Goal: Task Accomplishment & Management: Manage account settings

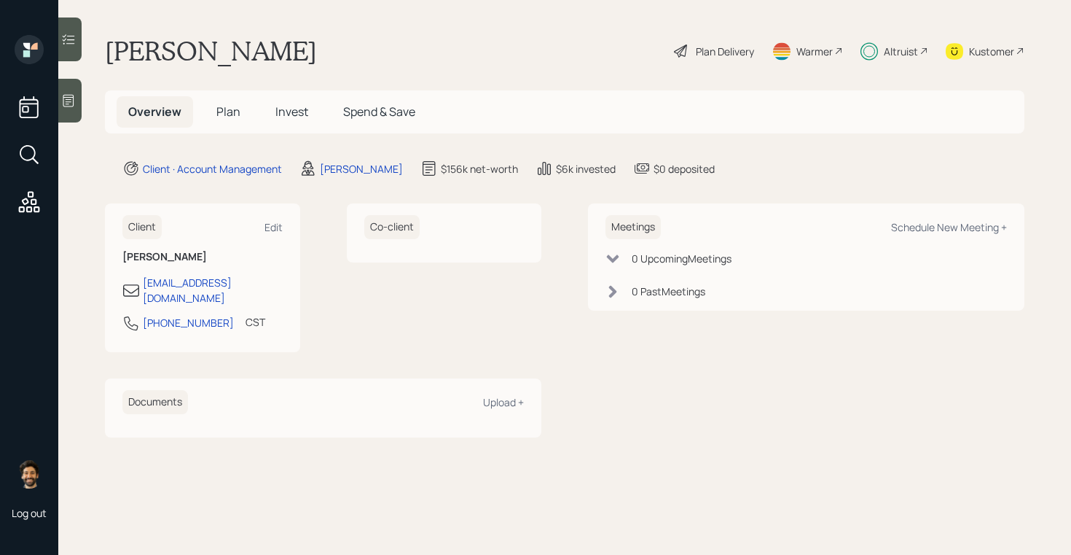
click at [231, 108] on span "Plan" at bounding box center [228, 111] width 24 height 16
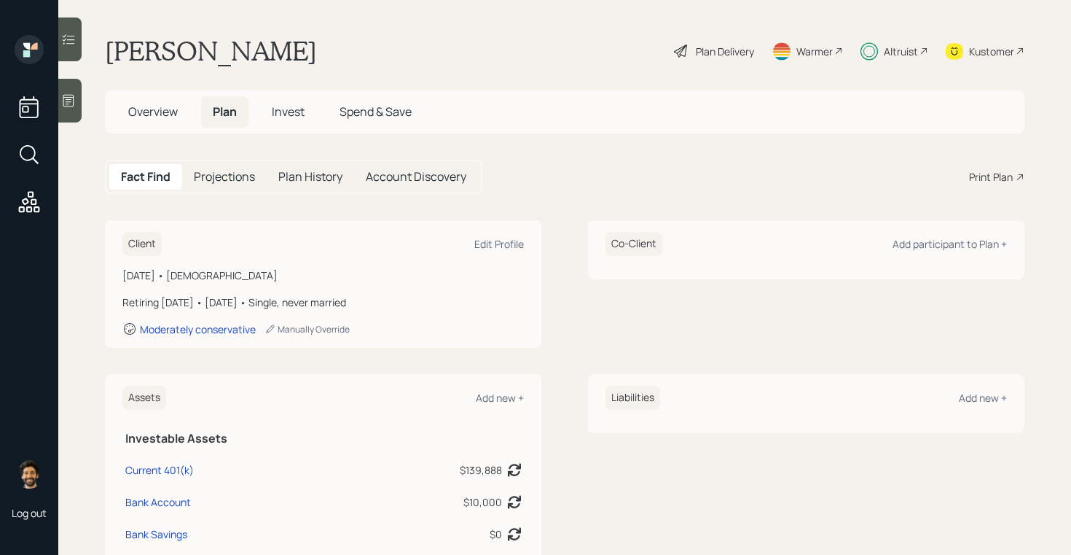
click at [724, 49] on div "Plan Delivery" at bounding box center [725, 51] width 58 height 15
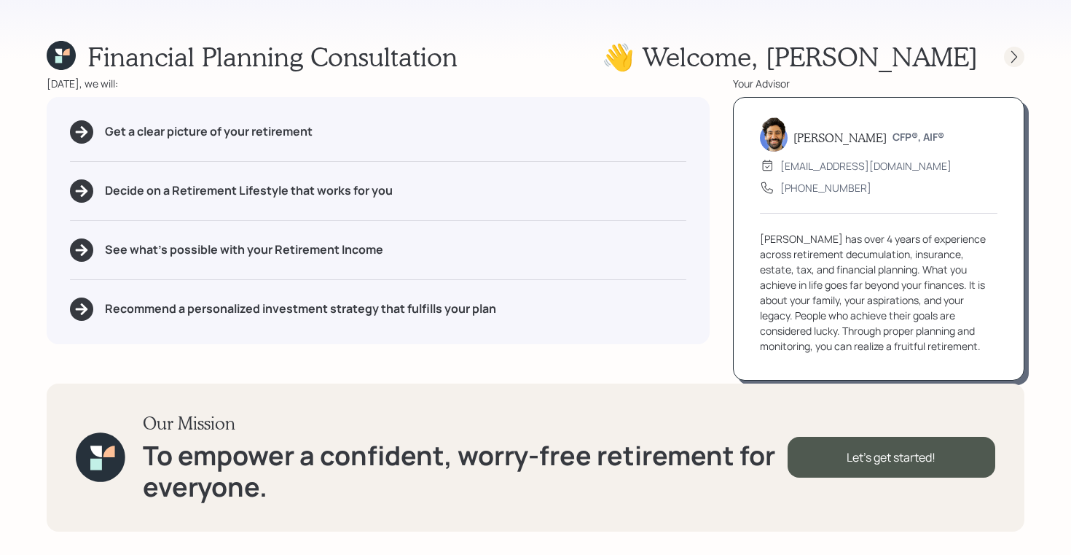
click at [1009, 60] on icon at bounding box center [1014, 57] width 15 height 15
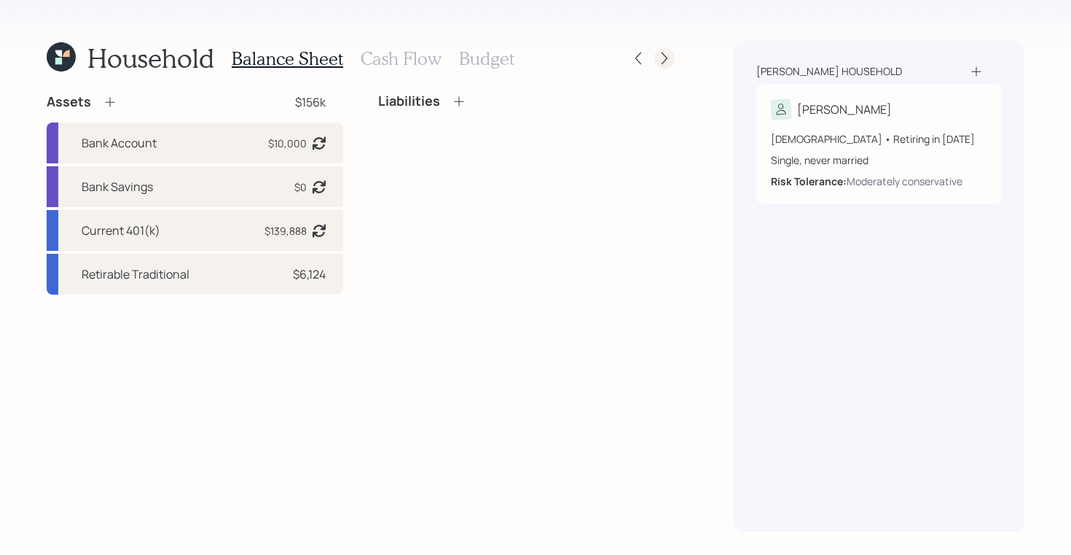
click at [669, 57] on icon at bounding box center [664, 58] width 15 height 15
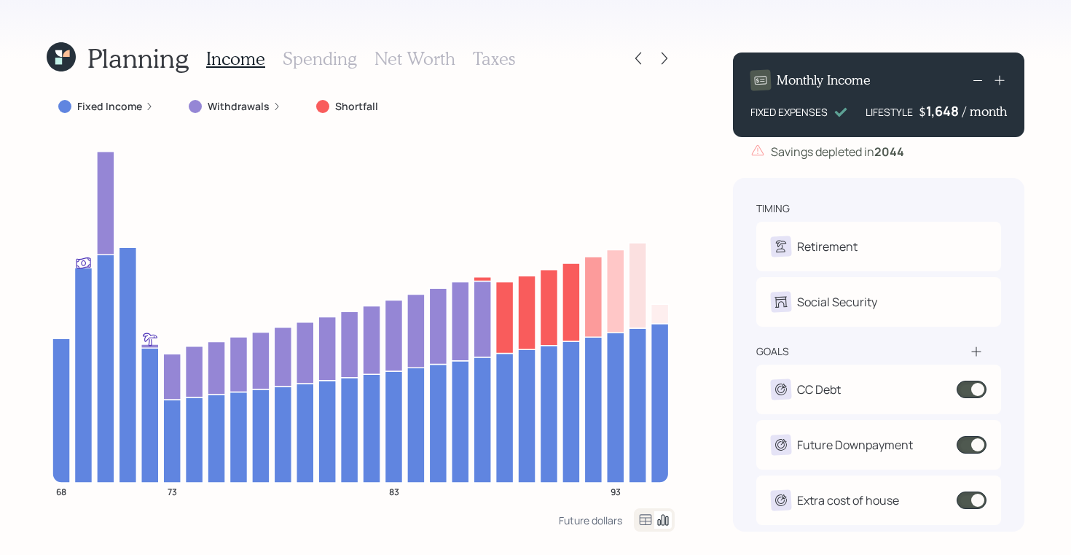
click at [68, 58] on icon at bounding box center [61, 56] width 29 height 29
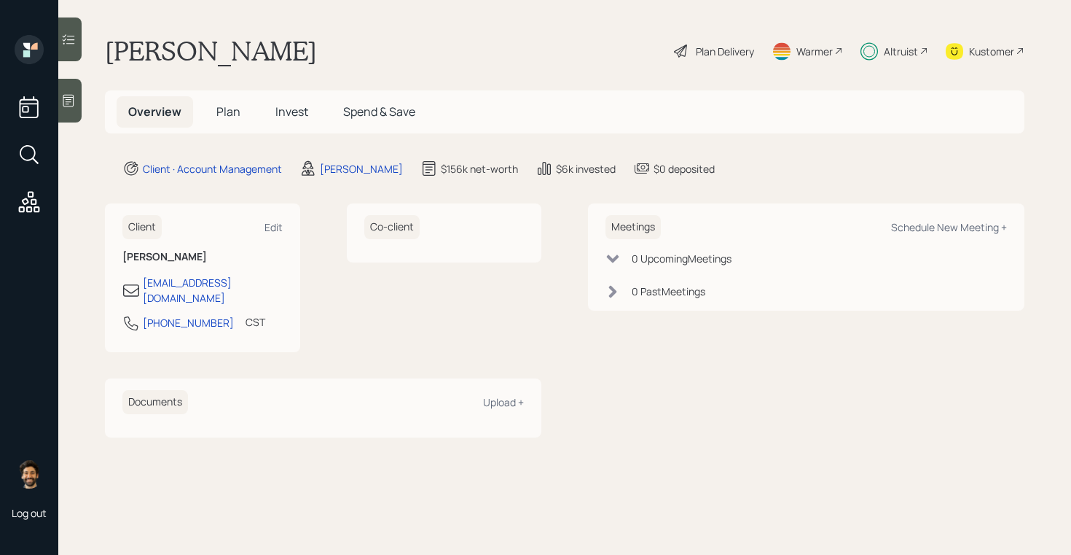
click at [979, 54] on div "Kustomer" at bounding box center [991, 51] width 45 height 15
click at [699, 60] on div "Plan Delivery" at bounding box center [714, 51] width 83 height 32
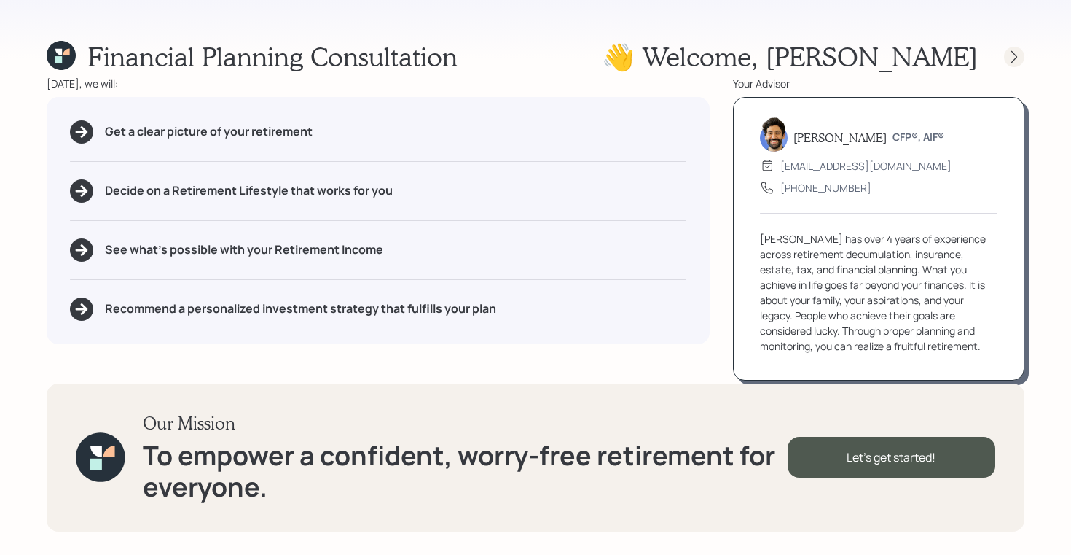
click at [1011, 64] on div at bounding box center [1014, 57] width 20 height 20
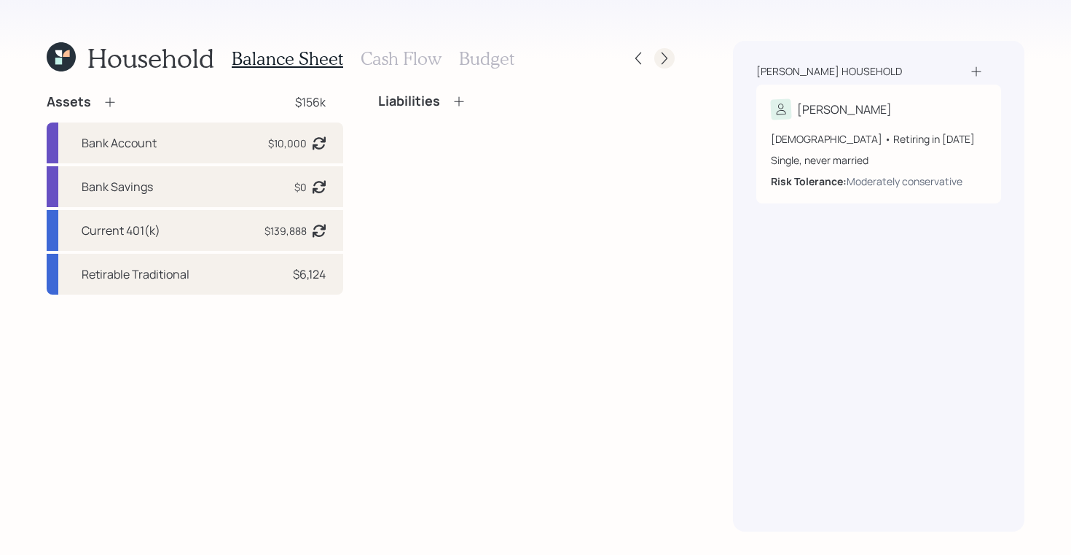
click at [659, 60] on icon at bounding box center [664, 58] width 15 height 15
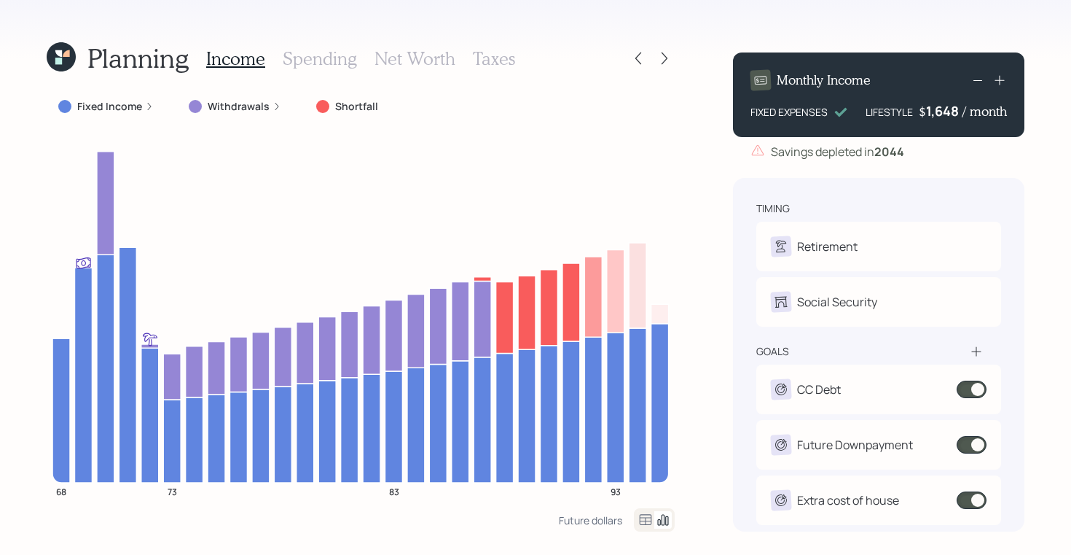
click at [59, 50] on icon at bounding box center [58, 53] width 7 height 7
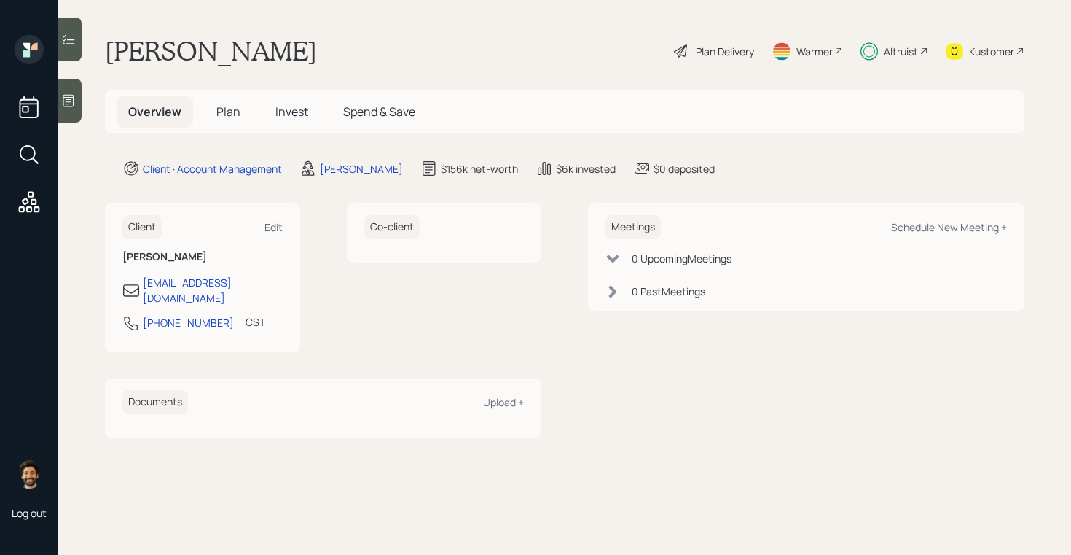
click at [224, 107] on span "Plan" at bounding box center [228, 111] width 24 height 16
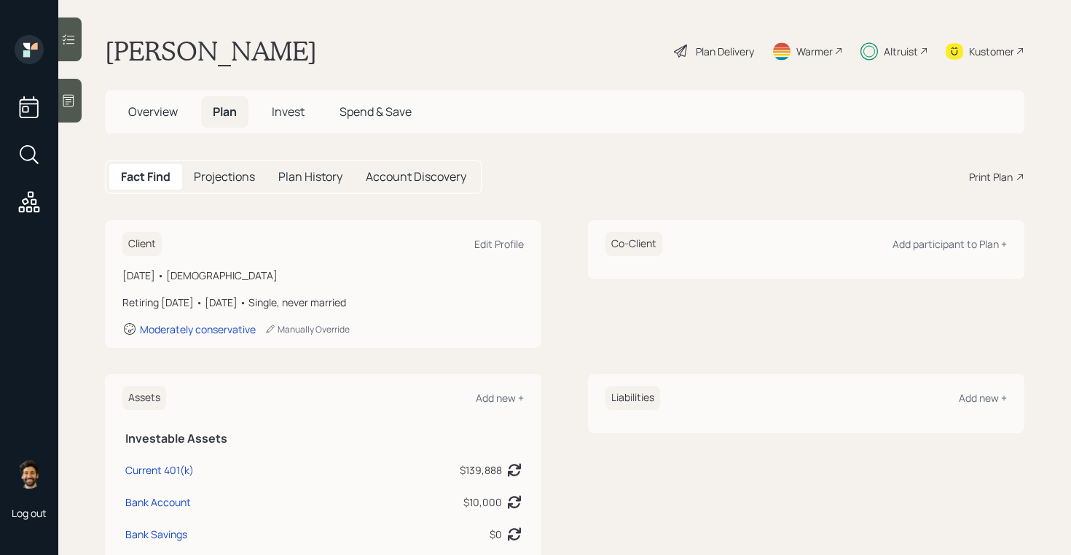
click at [160, 127] on h5 "Overview" at bounding box center [153, 111] width 73 height 31
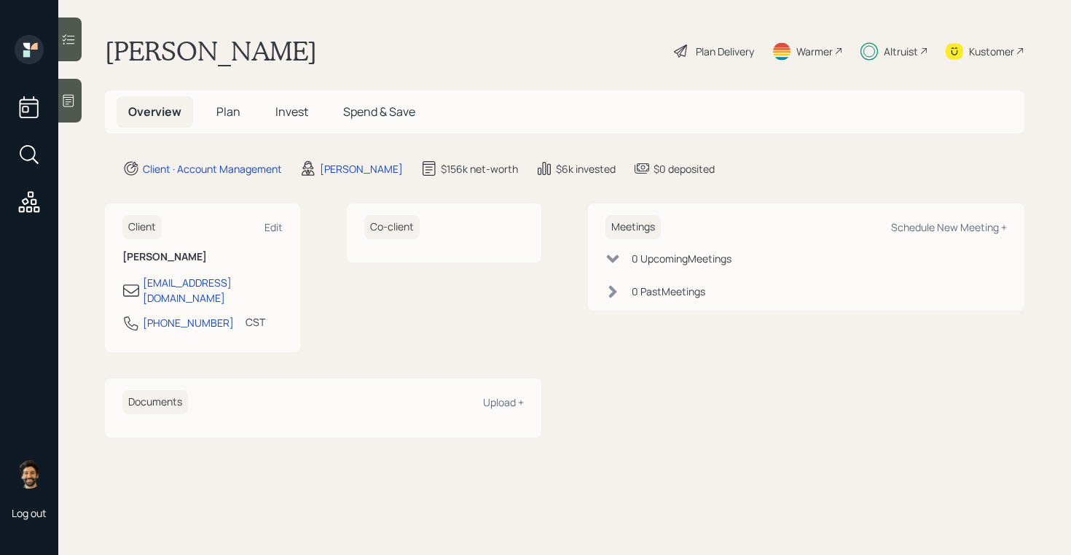
click at [209, 120] on h5 "Plan" at bounding box center [228, 111] width 47 height 31
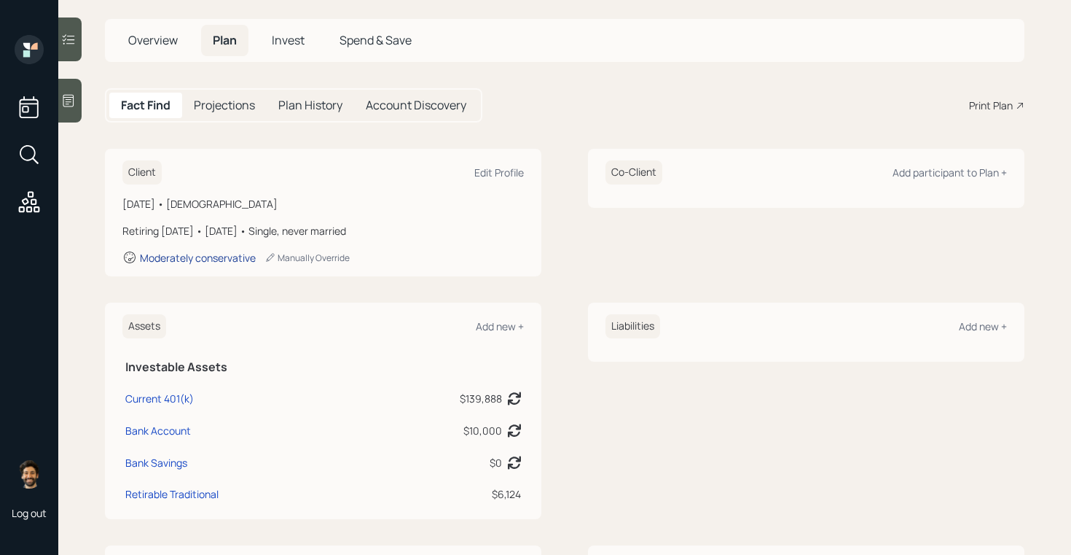
scroll to position [67, 0]
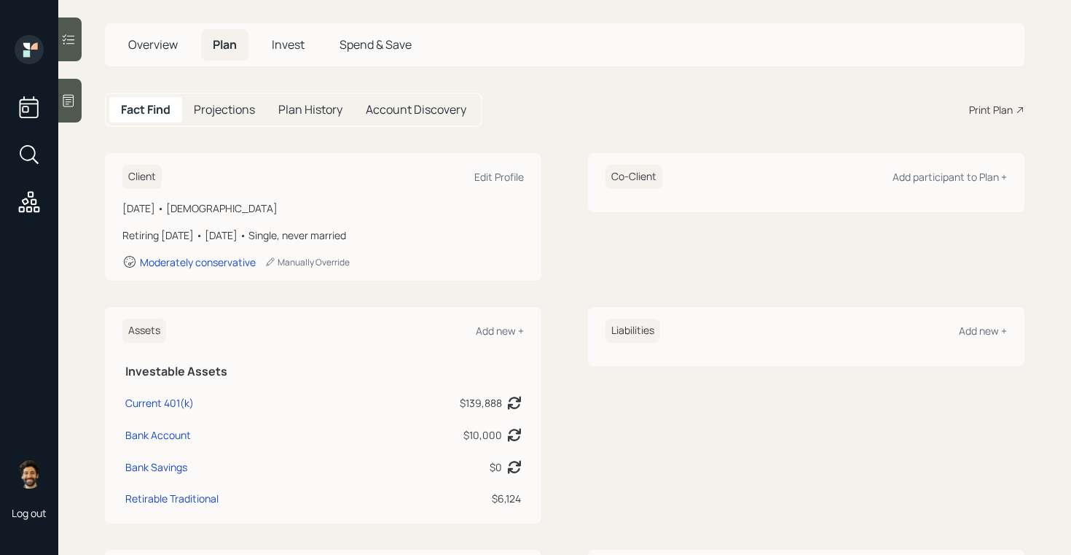
click at [133, 37] on span "Overview" at bounding box center [153, 44] width 50 height 16
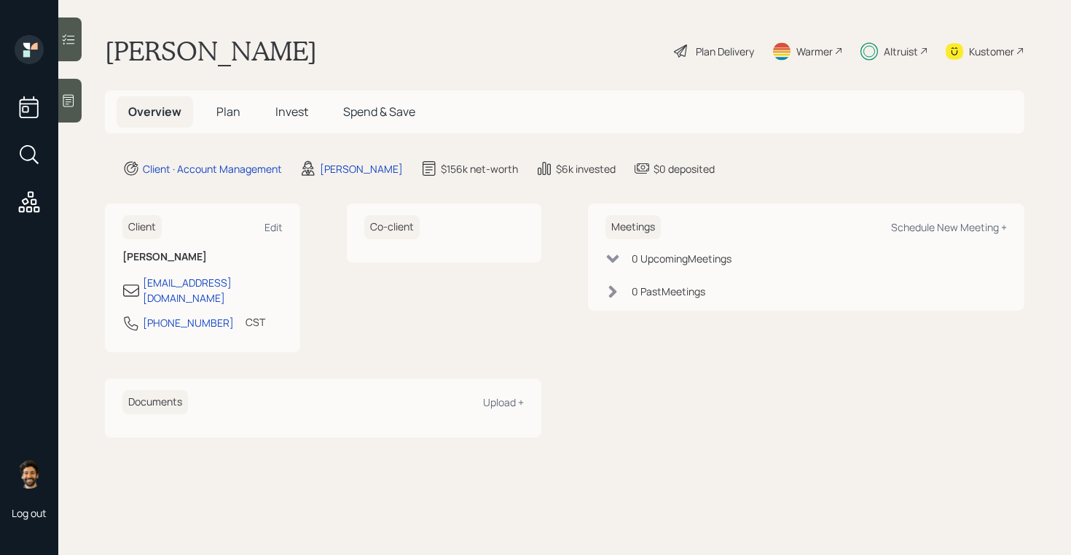
click at [224, 109] on span "Plan" at bounding box center [228, 111] width 24 height 16
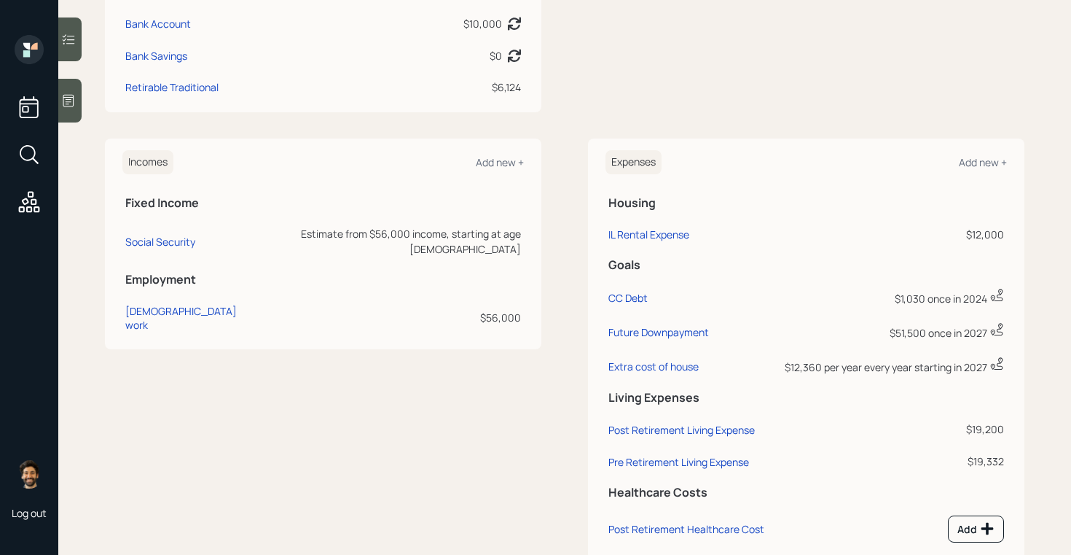
scroll to position [480, 0]
click at [622, 229] on div "IL Rental Expense" at bounding box center [648, 232] width 81 height 14
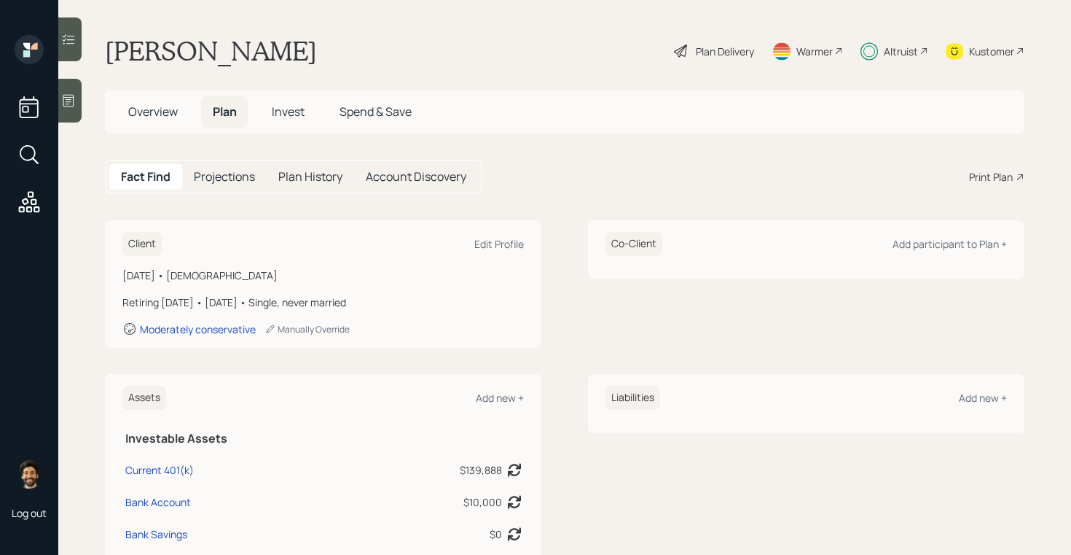
click at [727, 47] on div "Plan Delivery" at bounding box center [725, 51] width 58 height 15
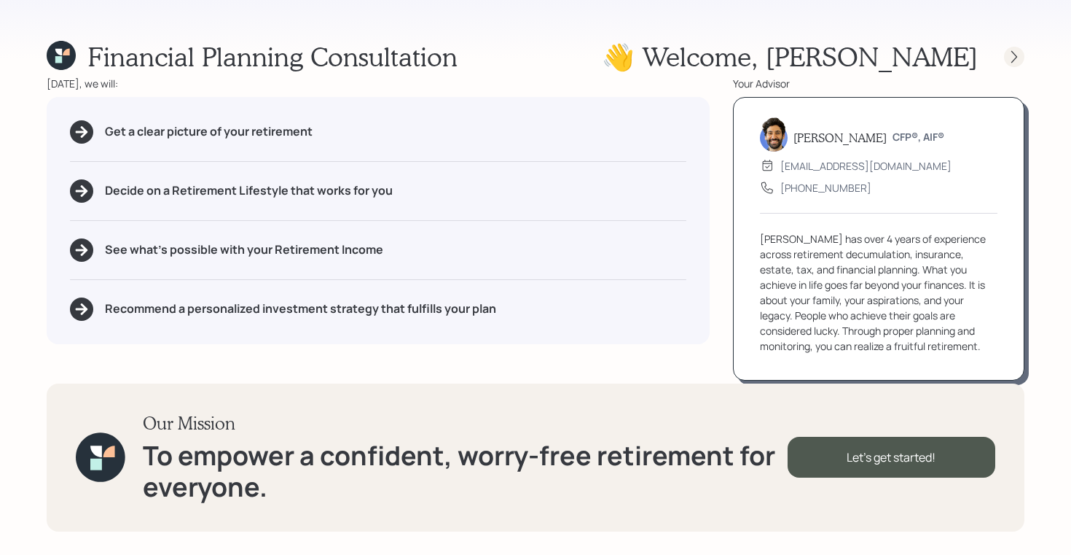
click at [1012, 62] on icon at bounding box center [1014, 57] width 15 height 15
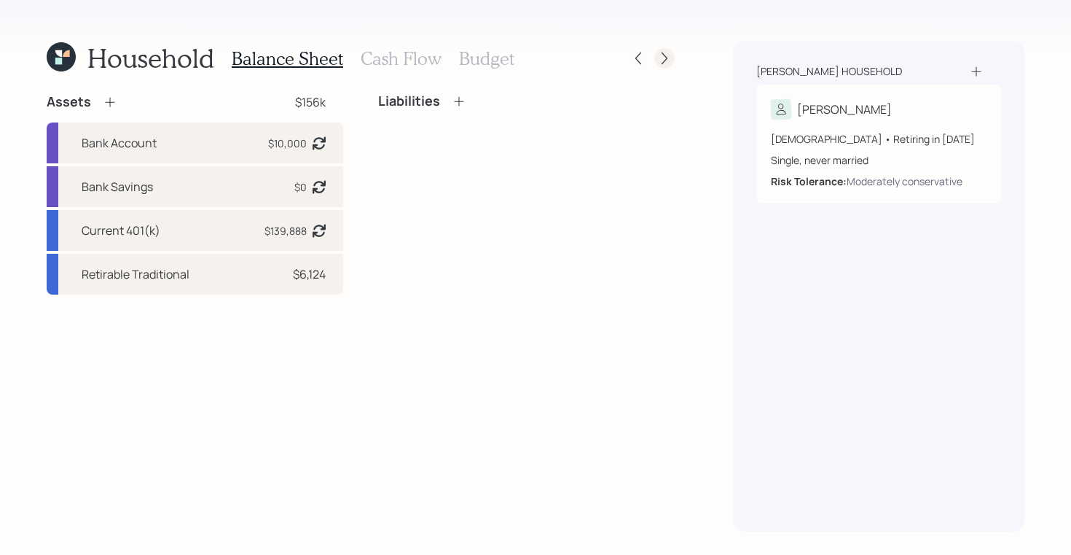
click at [663, 54] on icon at bounding box center [665, 58] width 6 height 12
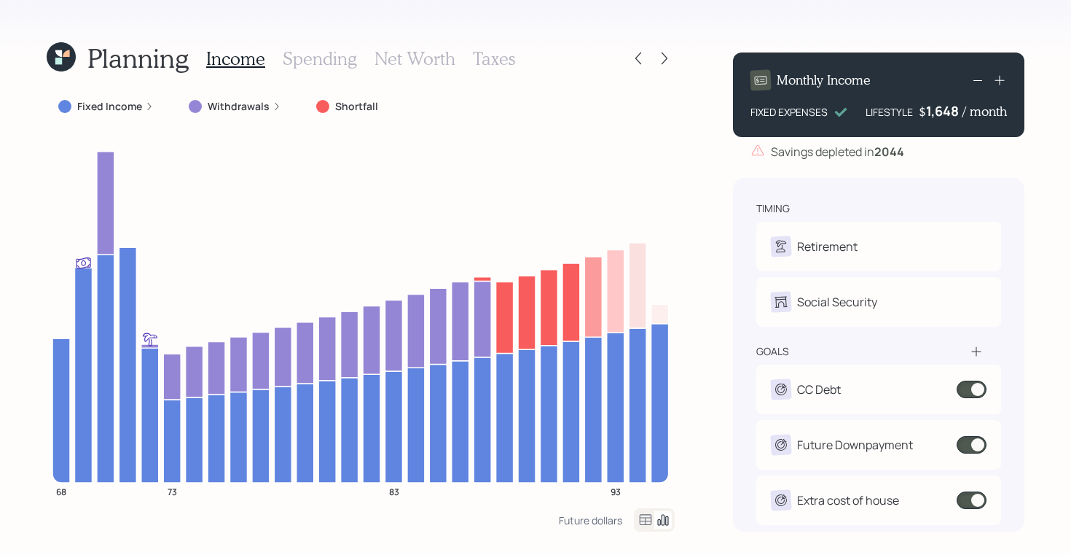
click at [62, 52] on icon at bounding box center [61, 56] width 29 height 29
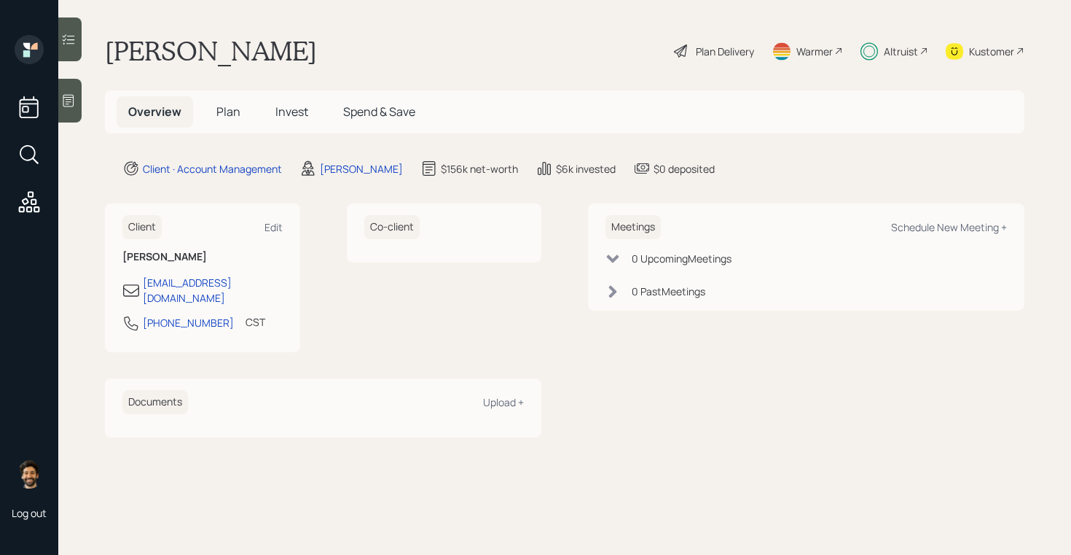
click at [246, 105] on h5 "Plan" at bounding box center [228, 111] width 47 height 31
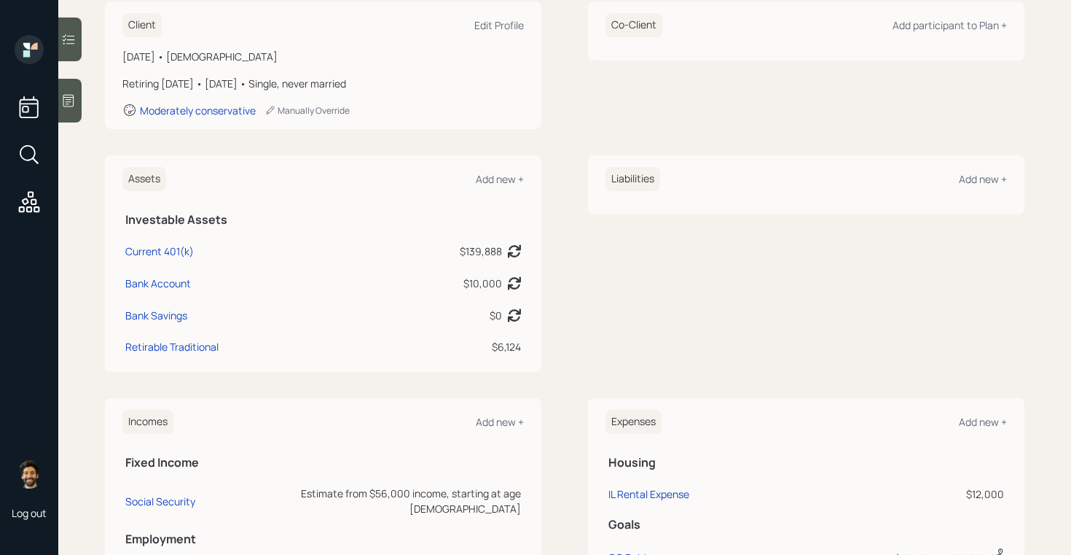
scroll to position [217, 0]
click at [160, 328] on td "Bank Savings" at bounding box center [242, 314] width 240 height 32
click at [152, 318] on div "Bank Savings" at bounding box center [156, 316] width 62 height 15
select select "cash"
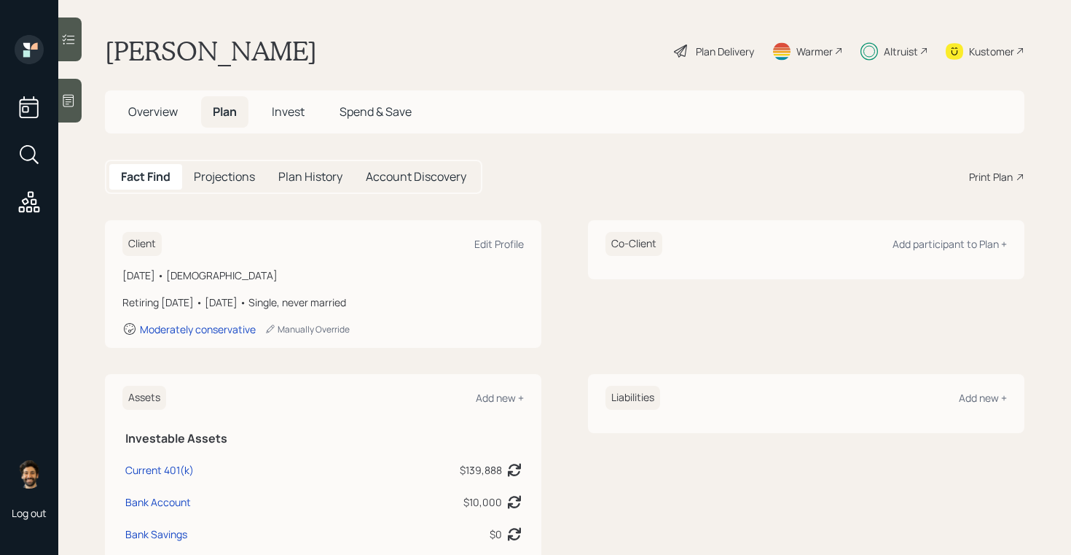
click at [722, 61] on div "Plan Delivery" at bounding box center [714, 51] width 83 height 32
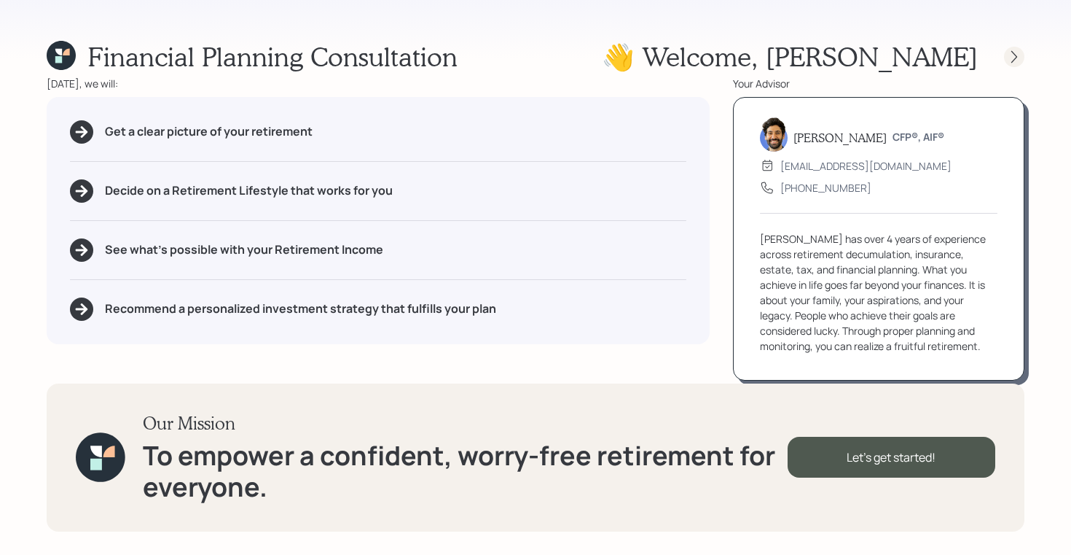
click at [1015, 53] on icon at bounding box center [1014, 57] width 15 height 15
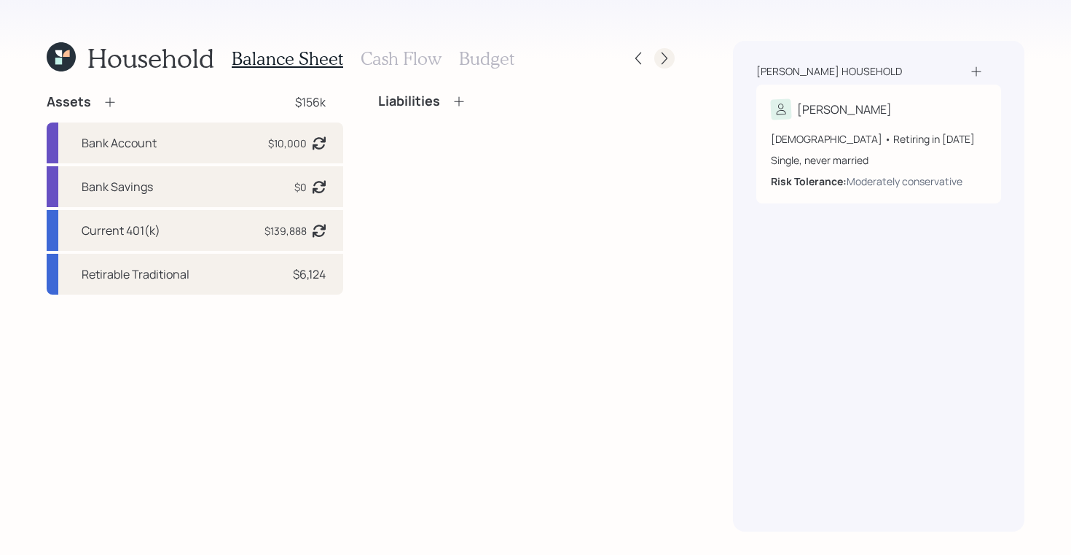
click at [663, 58] on icon at bounding box center [664, 58] width 15 height 15
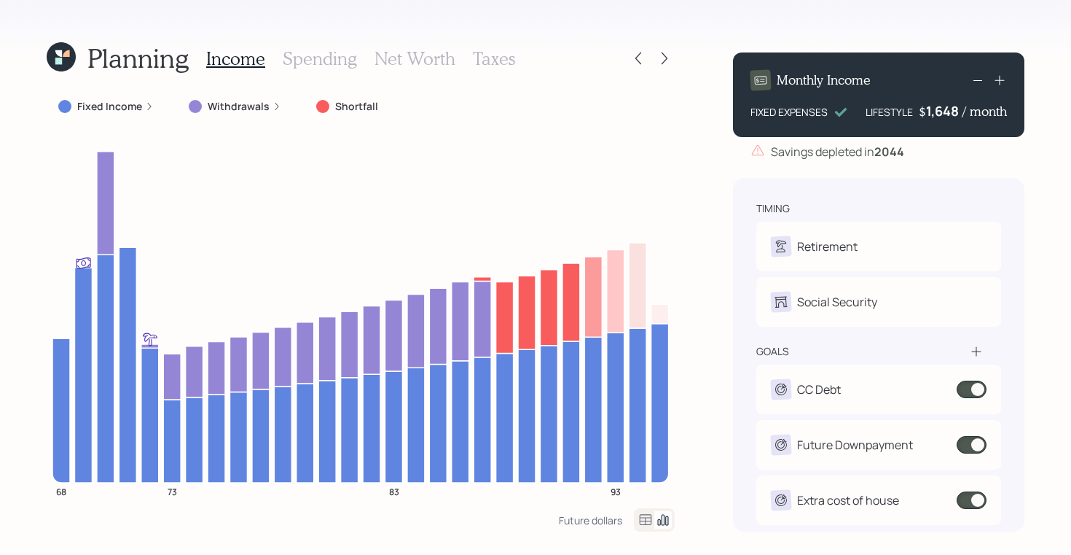
click at [941, 113] on div "1,648" at bounding box center [944, 110] width 36 height 17
click at [941, 113] on div "1648" at bounding box center [944, 110] width 36 height 17
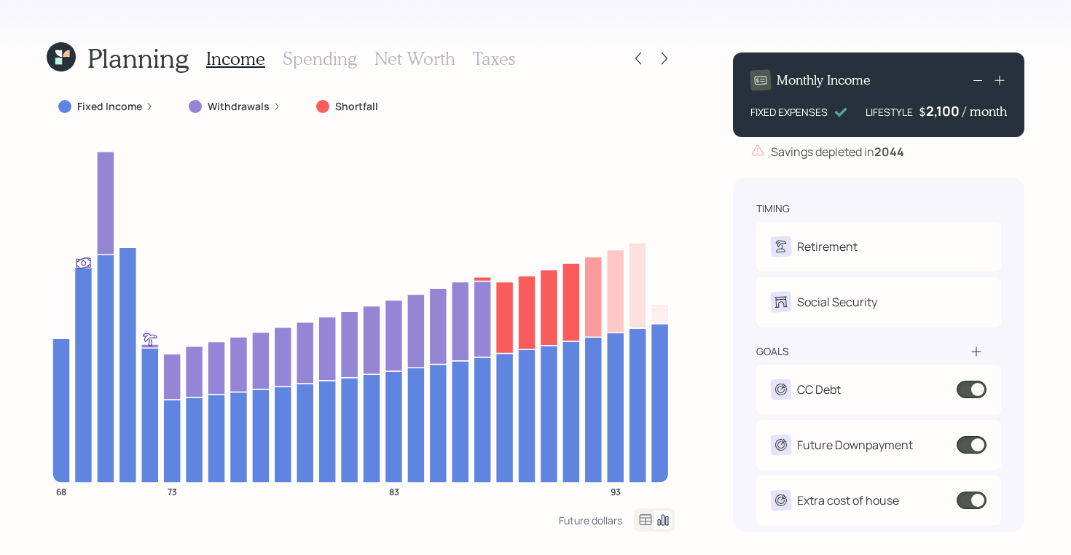
click at [839, 160] on div "Savings depleted in 2044" at bounding box center [837, 151] width 133 height 17
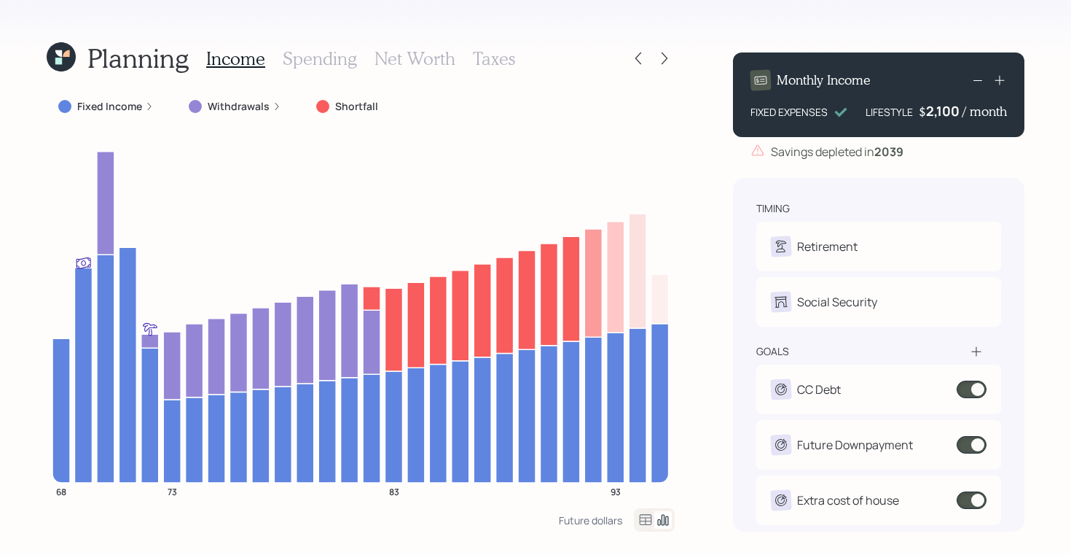
click at [925, 109] on h4 "$" at bounding box center [922, 111] width 7 height 16
click at [938, 109] on div "2100" at bounding box center [944, 110] width 36 height 17
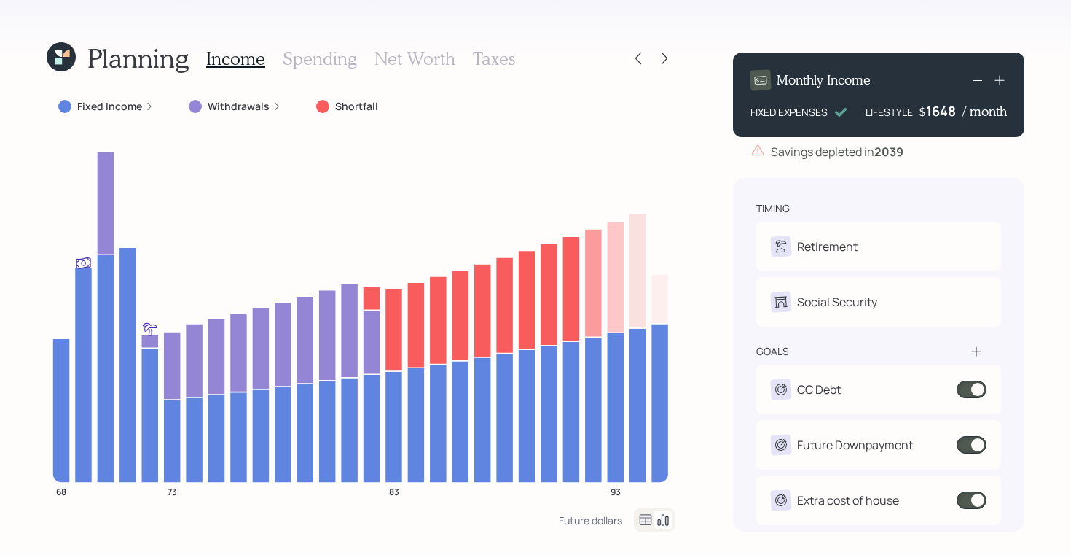
click at [824, 154] on div "Savings depleted in 2039" at bounding box center [837, 151] width 133 height 17
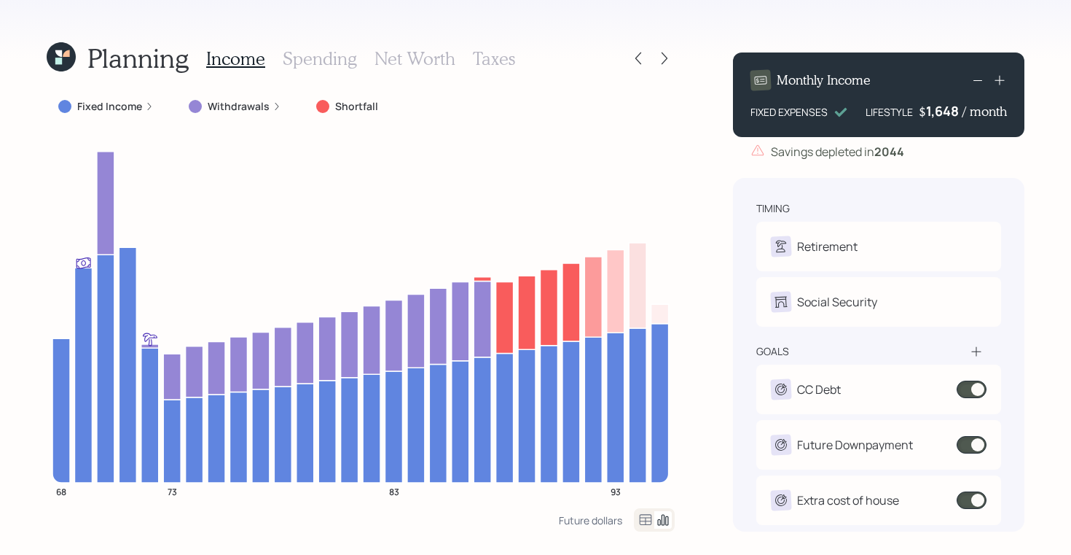
click at [310, 65] on h3 "Spending" at bounding box center [320, 58] width 74 height 21
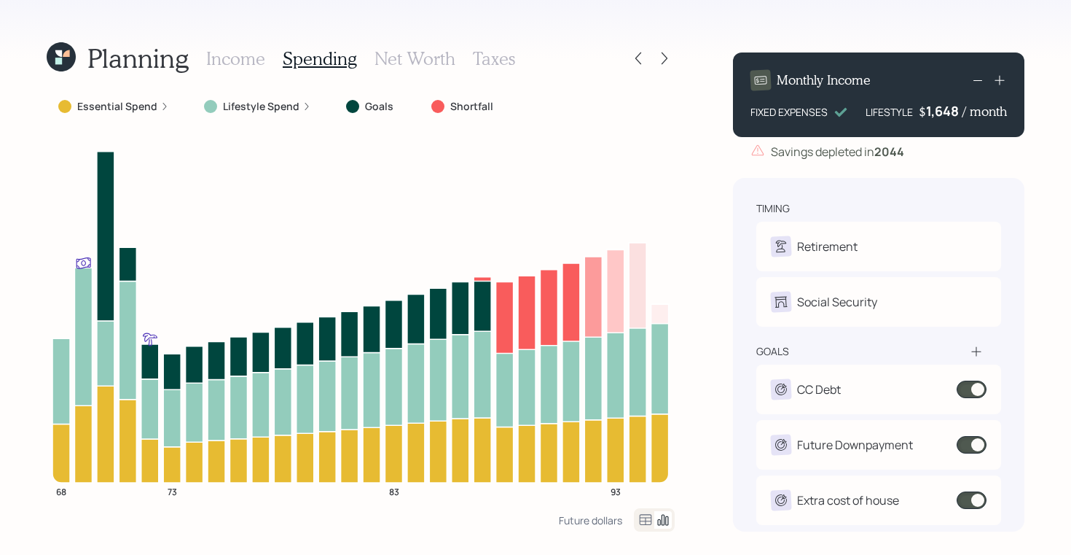
click at [641, 520] on icon at bounding box center [645, 519] width 17 height 17
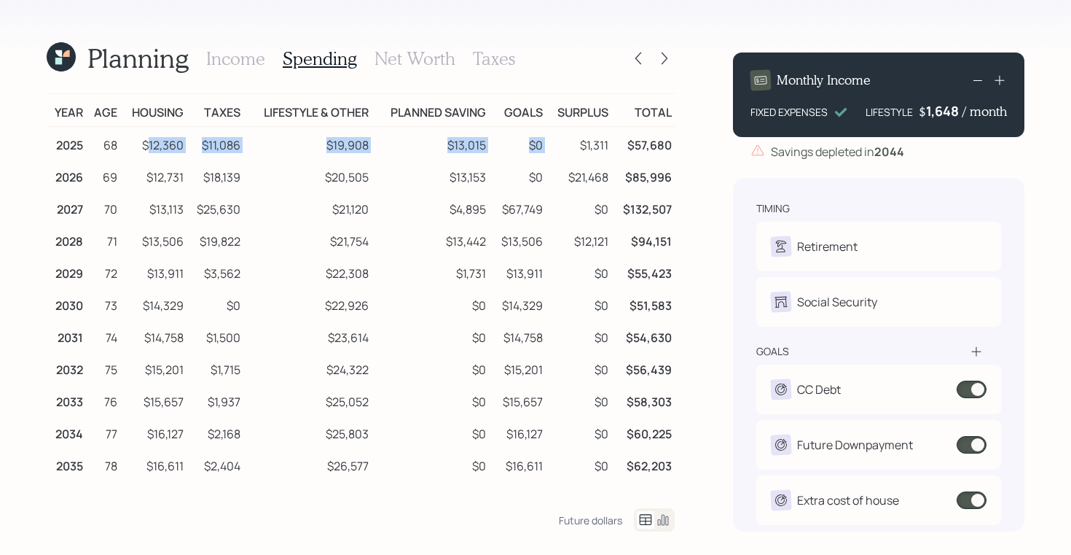
drag, startPoint x: 145, startPoint y: 138, endPoint x: 577, endPoint y: 141, distance: 432.1
click at [577, 141] on tr "2025 68 $12,360 $11,086 $19,908 $13,015 $0 $1,311 $57,680" at bounding box center [361, 143] width 628 height 33
click at [605, 142] on td "$1,311" at bounding box center [579, 143] width 66 height 33
drag, startPoint x: 608, startPoint y: 141, endPoint x: 136, endPoint y: 130, distance: 472.3
click at [136, 130] on tr "2025 68 $12,360 $11,086 $19,908 $13,015 $0 $1,311 $57,680" at bounding box center [361, 143] width 628 height 33
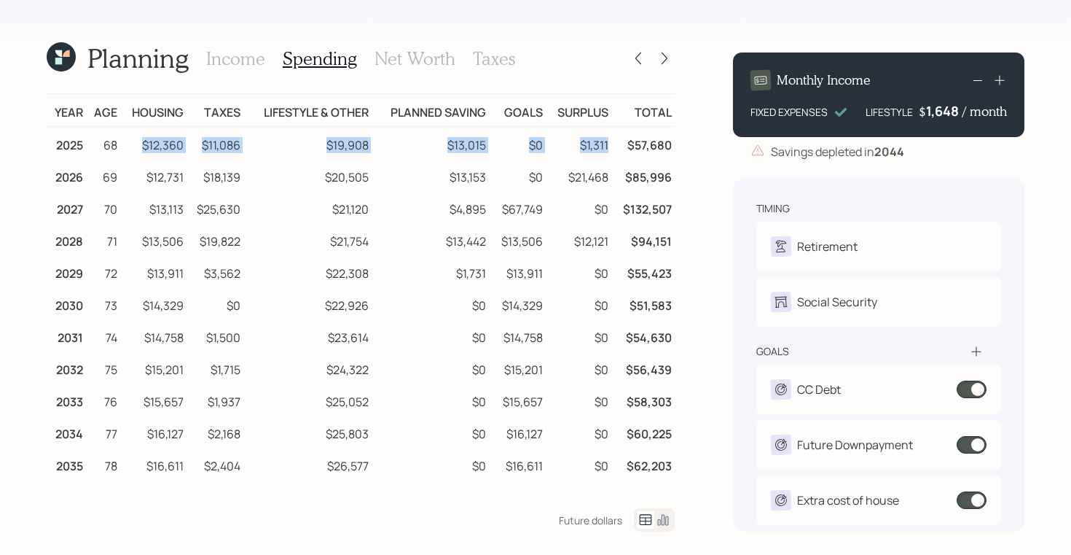
click at [152, 142] on td "$12,360" at bounding box center [153, 143] width 66 height 33
drag, startPoint x: 200, startPoint y: 146, endPoint x: 243, endPoint y: 146, distance: 42.3
click at [243, 146] on tr "2025 68 $12,360 $11,086 $19,908 $13,015 $0 $1,311 $57,680" at bounding box center [361, 143] width 628 height 33
drag, startPoint x: 454, startPoint y: 144, endPoint x: 486, endPoint y: 142, distance: 32.1
click at [482, 142] on td "$13,015" at bounding box center [430, 143] width 117 height 33
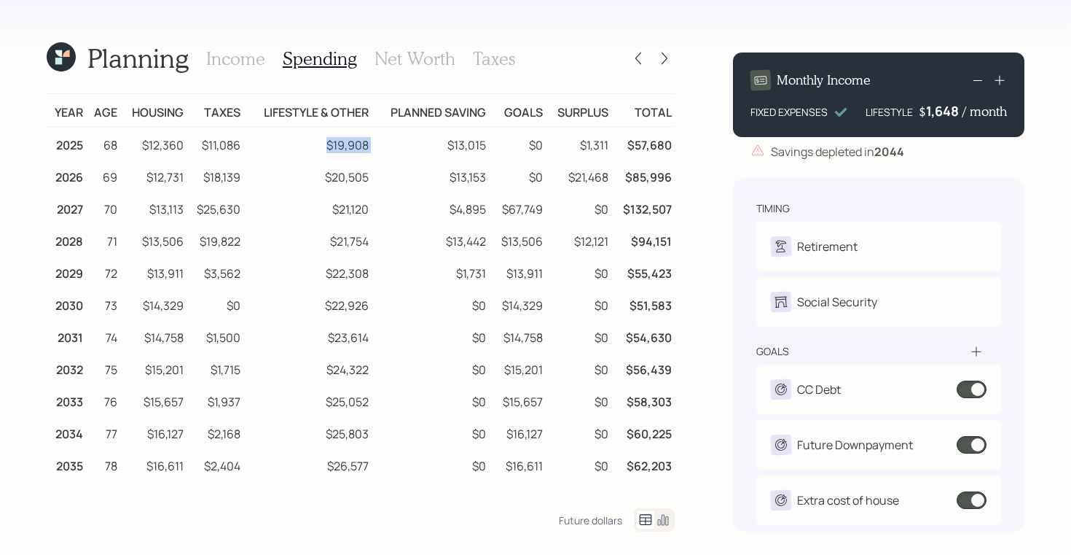
drag, startPoint x: 379, startPoint y: 144, endPoint x: 319, endPoint y: 140, distance: 59.9
click at [319, 140] on tr "2025 68 $12,360 $11,086 $19,908 $13,015 $0 $1,311 $57,680" at bounding box center [361, 143] width 628 height 33
drag, startPoint x: 184, startPoint y: 140, endPoint x: 136, endPoint y: 146, distance: 47.8
click at [136, 146] on td "$12,360" at bounding box center [153, 143] width 66 height 33
click at [63, 54] on icon at bounding box center [61, 56] width 29 height 29
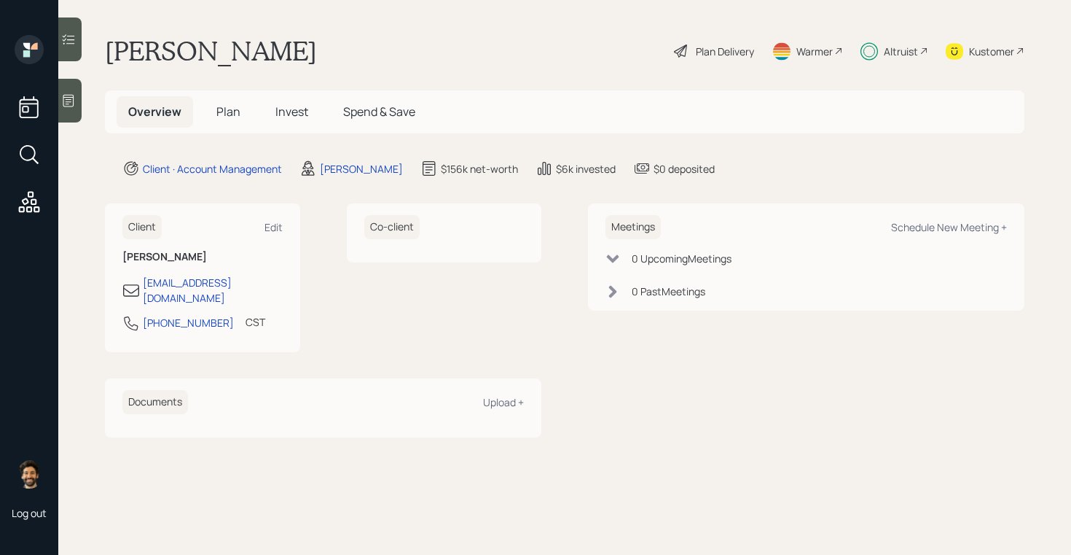
click at [211, 111] on h5 "Plan" at bounding box center [228, 111] width 47 height 31
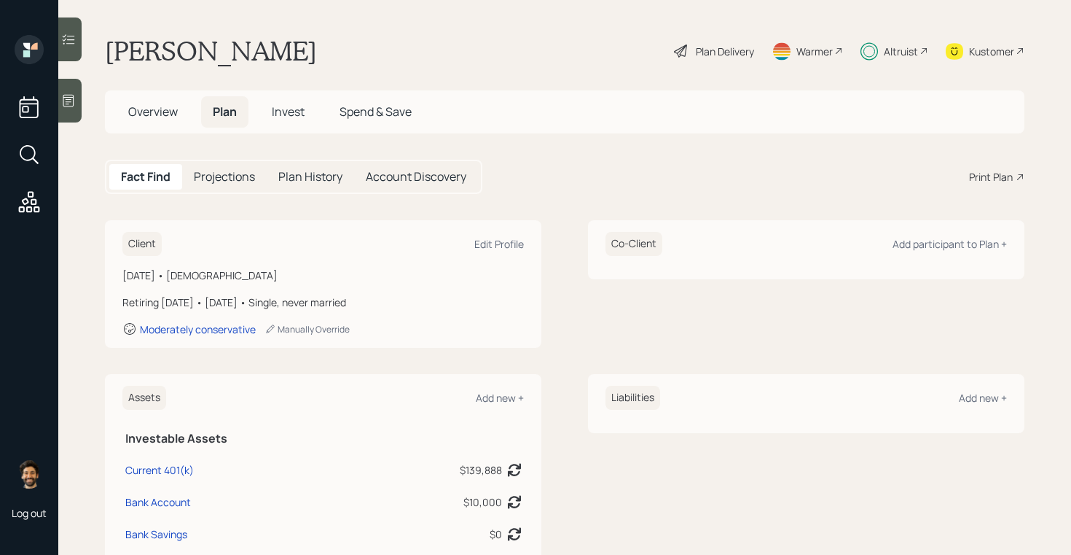
click at [290, 112] on span "Invest" at bounding box center [288, 111] width 33 height 16
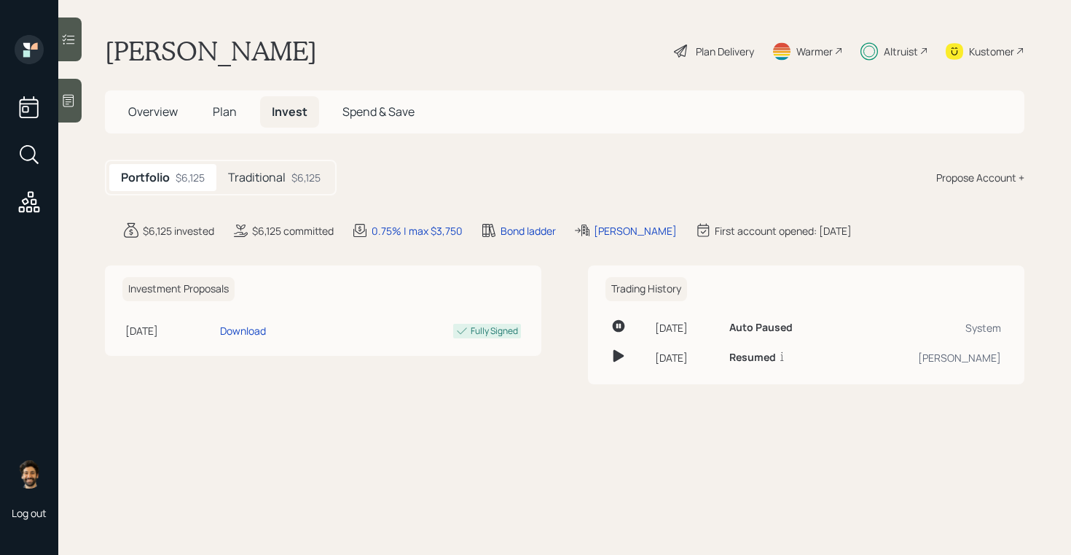
click at [293, 173] on div "$6,125" at bounding box center [305, 177] width 29 height 15
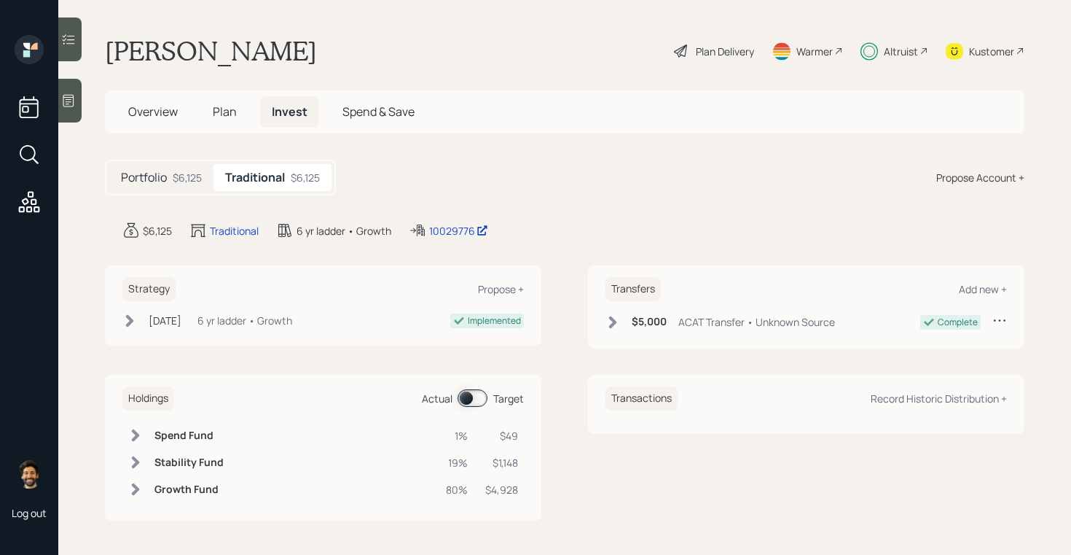
click at [224, 109] on span "Plan" at bounding box center [225, 111] width 24 height 16
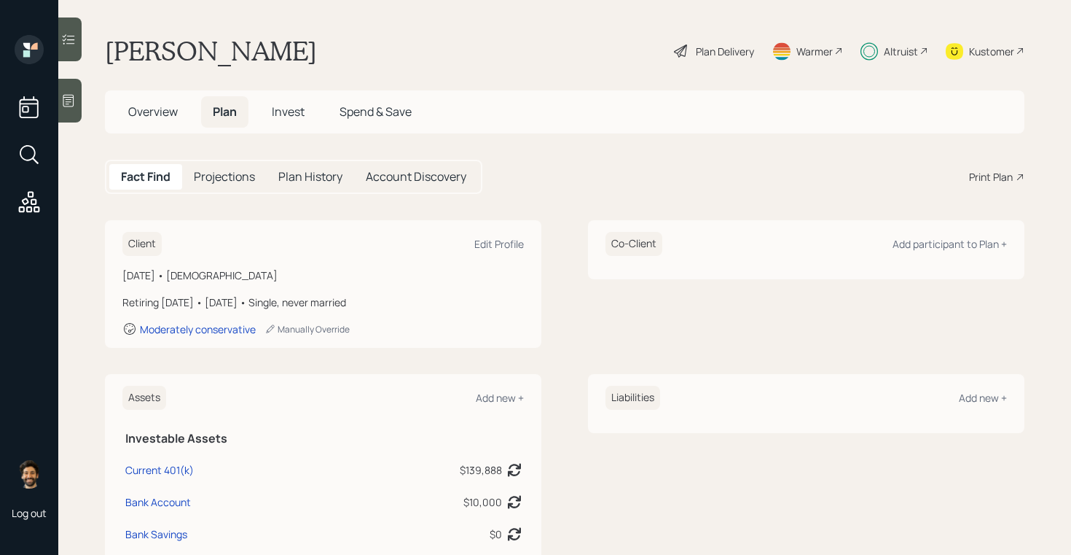
click at [278, 114] on span "Invest" at bounding box center [288, 111] width 33 height 16
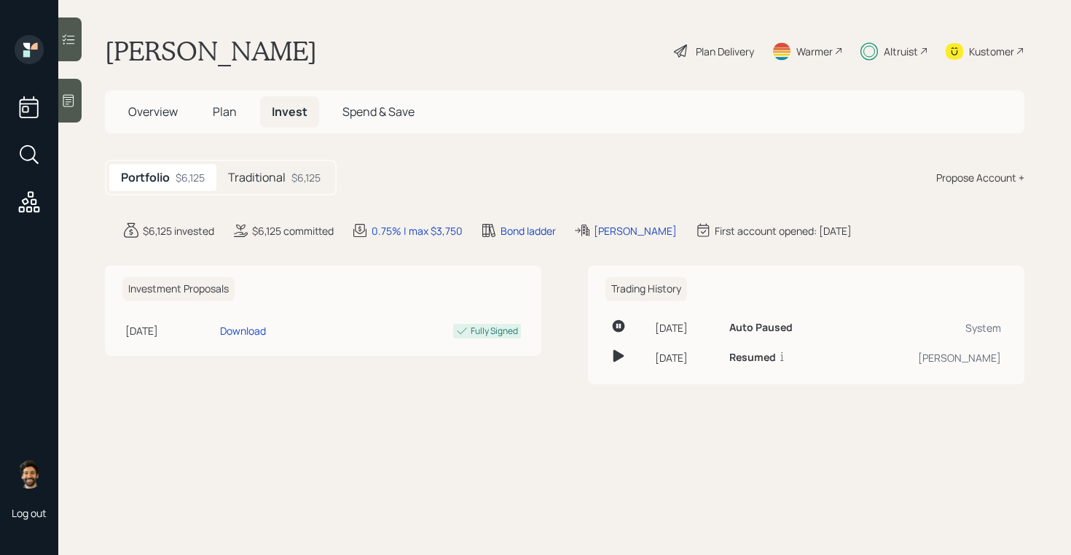
click at [216, 108] on span "Plan" at bounding box center [225, 111] width 24 height 16
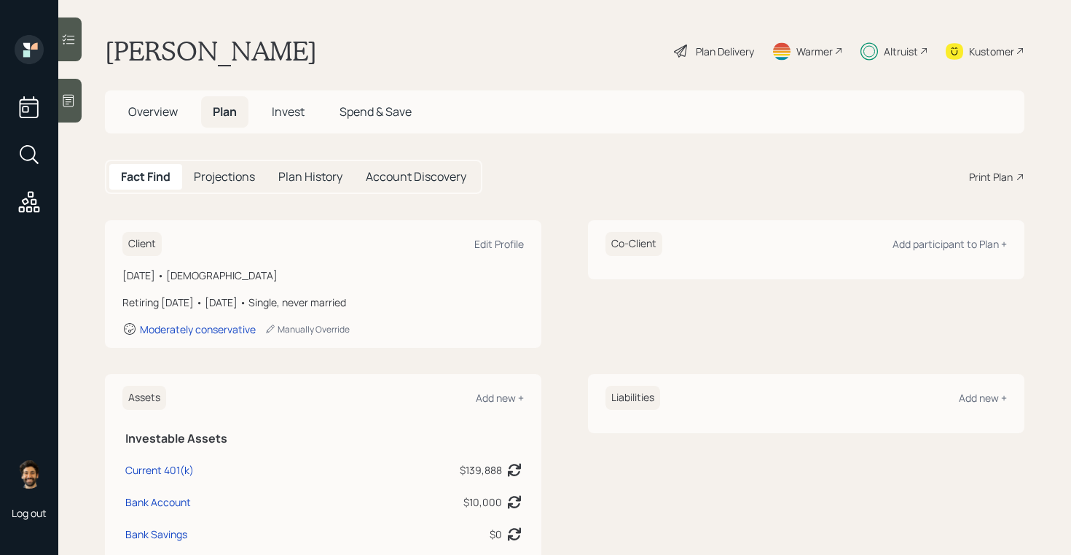
click at [720, 50] on div "Plan Delivery" at bounding box center [725, 51] width 58 height 15
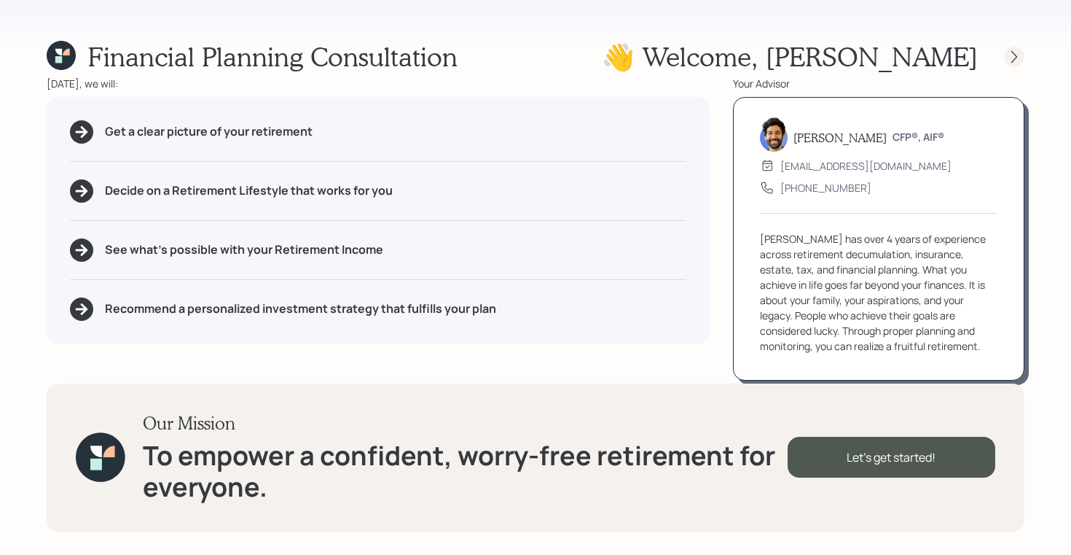
click at [1011, 52] on icon at bounding box center [1014, 57] width 15 height 15
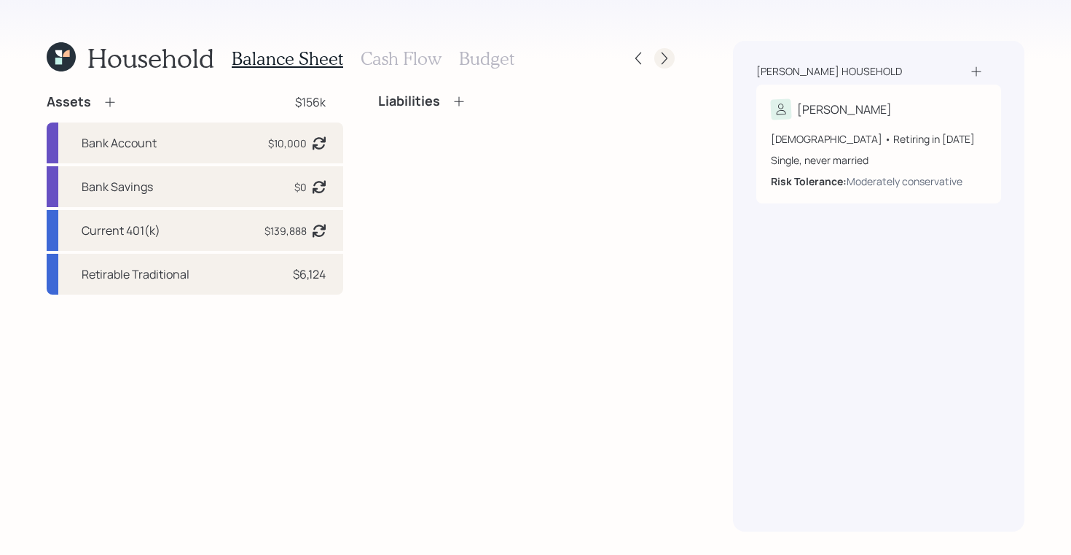
click at [662, 64] on icon at bounding box center [664, 58] width 15 height 15
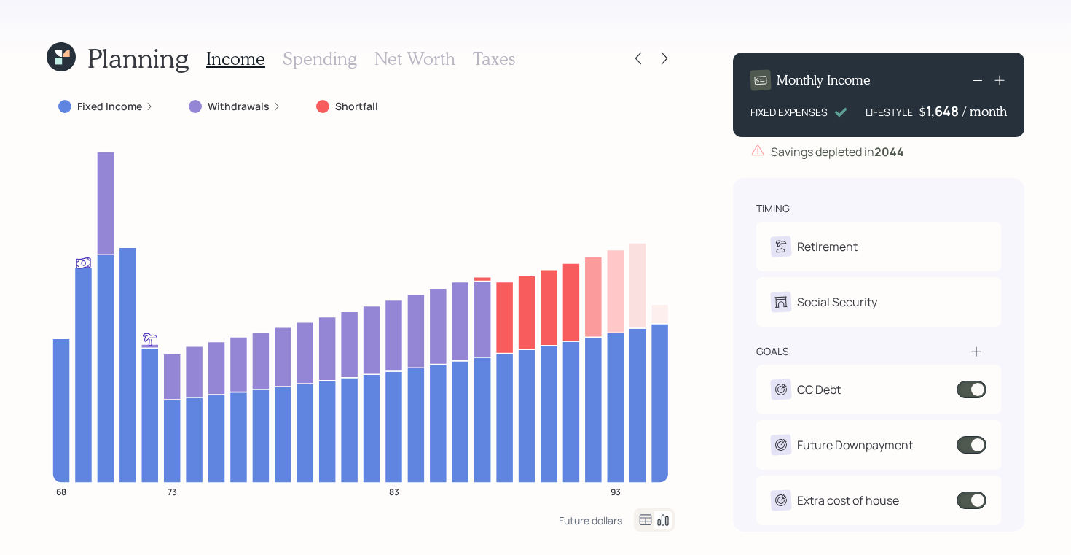
click at [55, 60] on icon at bounding box center [61, 56] width 29 height 29
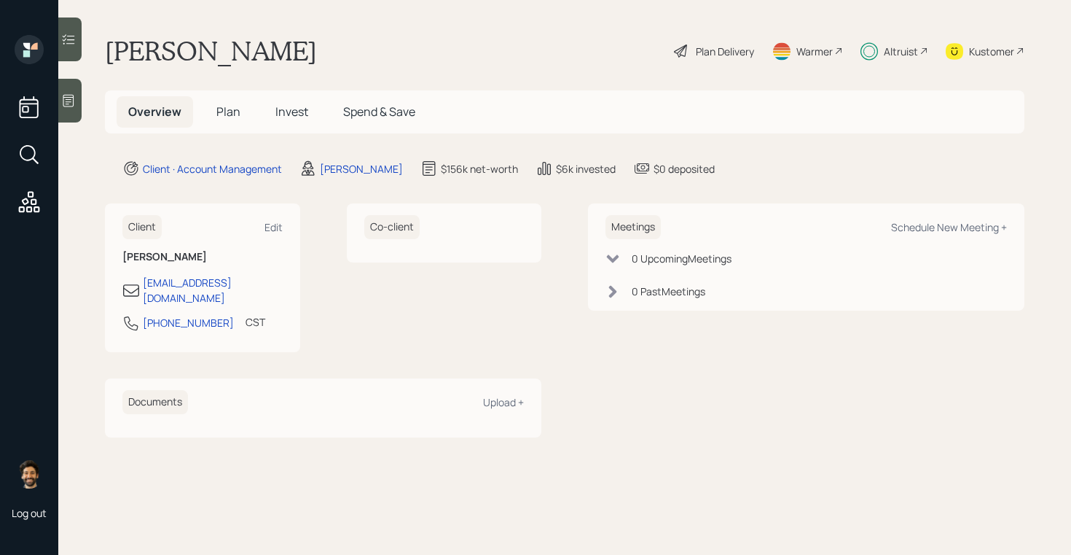
click at [227, 105] on span "Plan" at bounding box center [228, 111] width 24 height 16
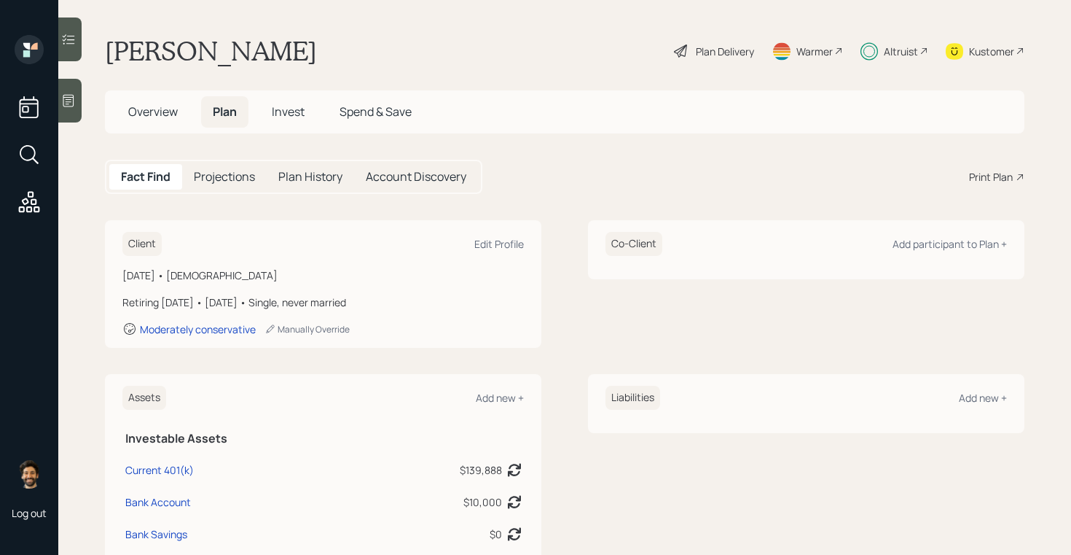
click at [988, 53] on div "Kustomer" at bounding box center [991, 51] width 45 height 15
click at [166, 117] on span "Overview" at bounding box center [153, 111] width 50 height 16
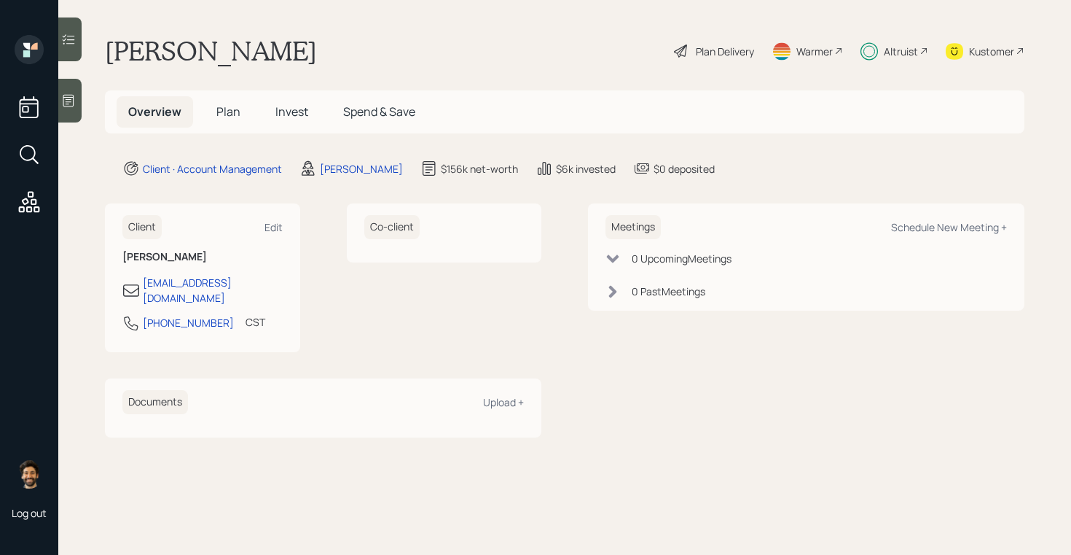
click at [232, 102] on h5 "Plan" at bounding box center [228, 111] width 47 height 31
click at [282, 109] on span "Invest" at bounding box center [291, 111] width 33 height 16
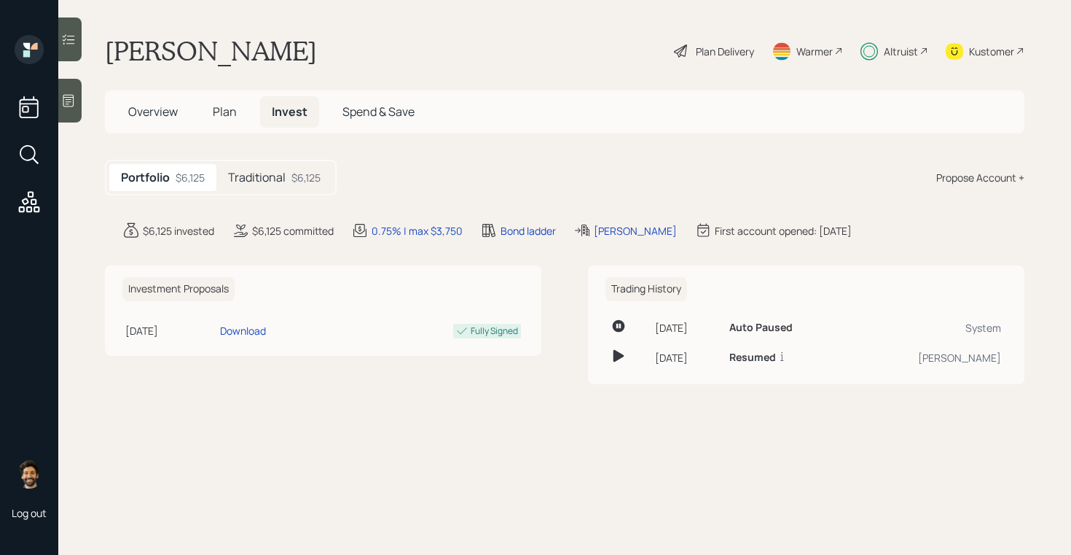
click at [714, 52] on div "Plan Delivery" at bounding box center [725, 51] width 58 height 15
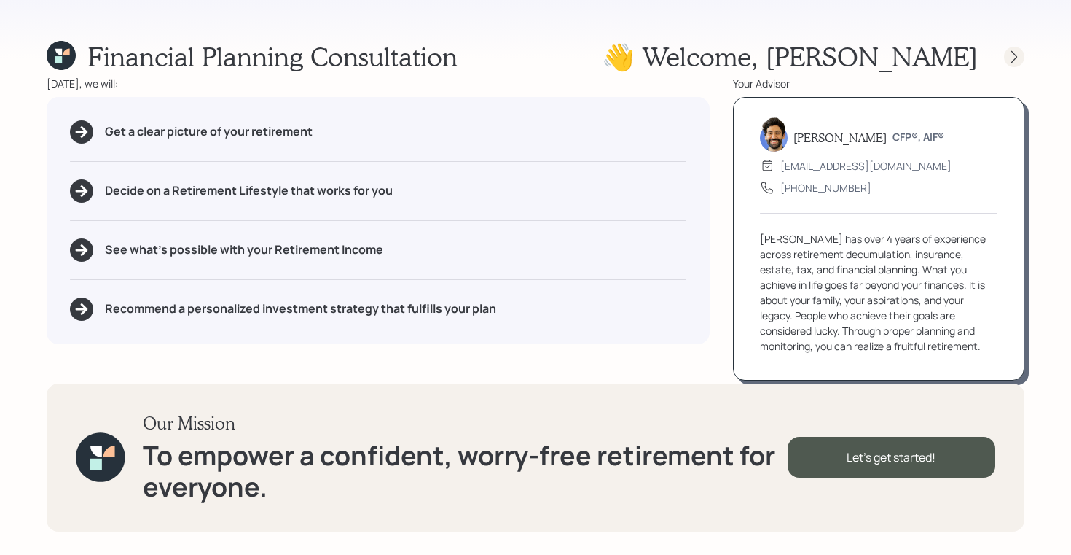
click at [1016, 47] on div at bounding box center [1014, 57] width 20 height 20
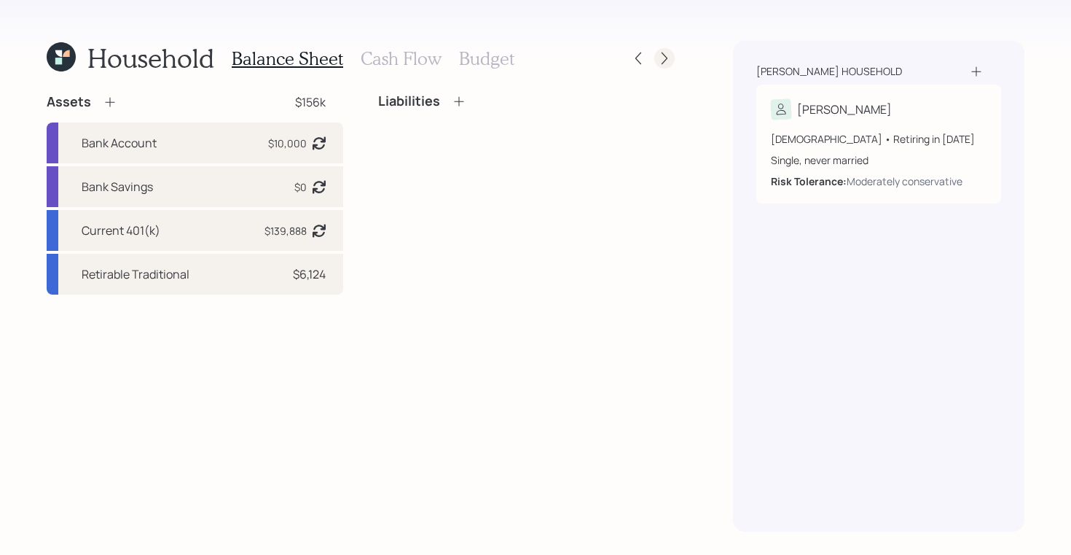
click at [664, 58] on icon at bounding box center [664, 58] width 15 height 15
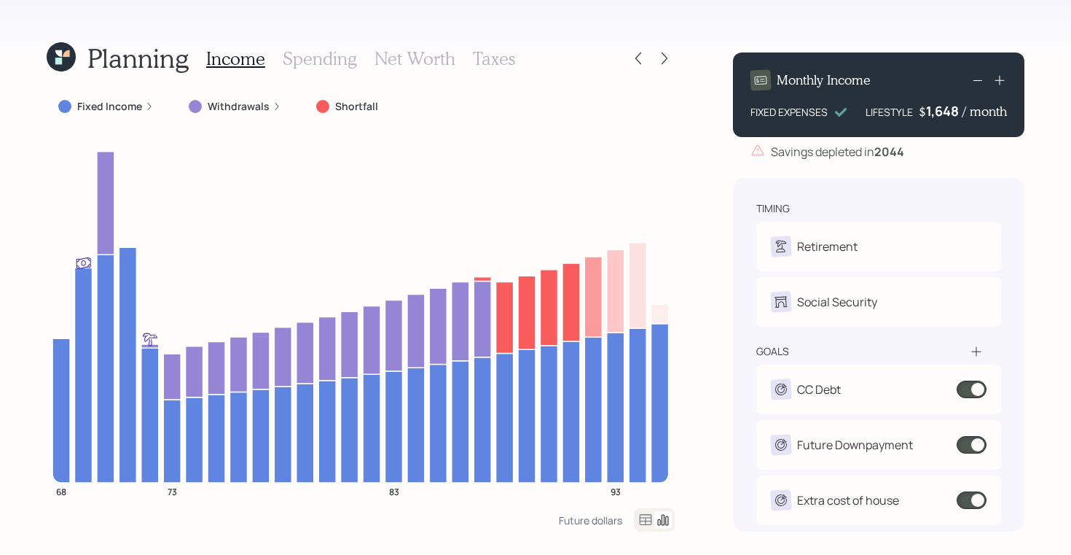
click at [58, 55] on icon at bounding box center [58, 53] width 7 height 7
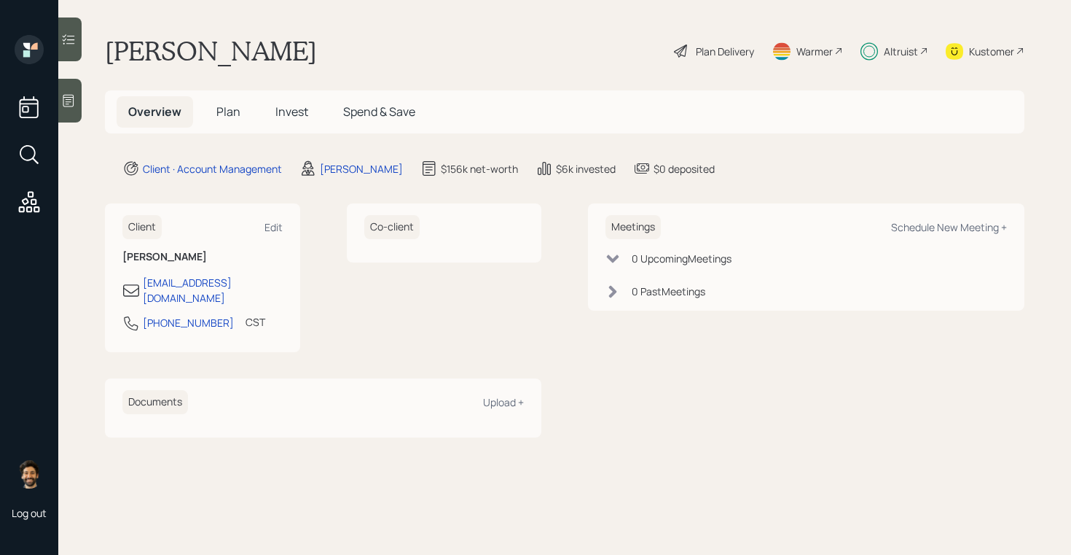
click at [228, 118] on span "Plan" at bounding box center [228, 111] width 24 height 16
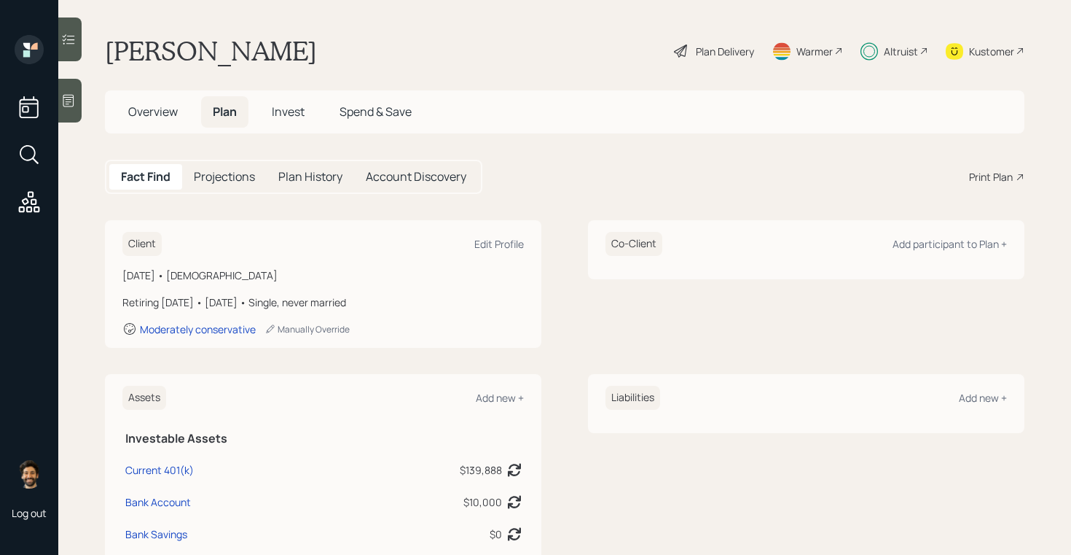
click at [283, 114] on span "Invest" at bounding box center [288, 111] width 33 height 16
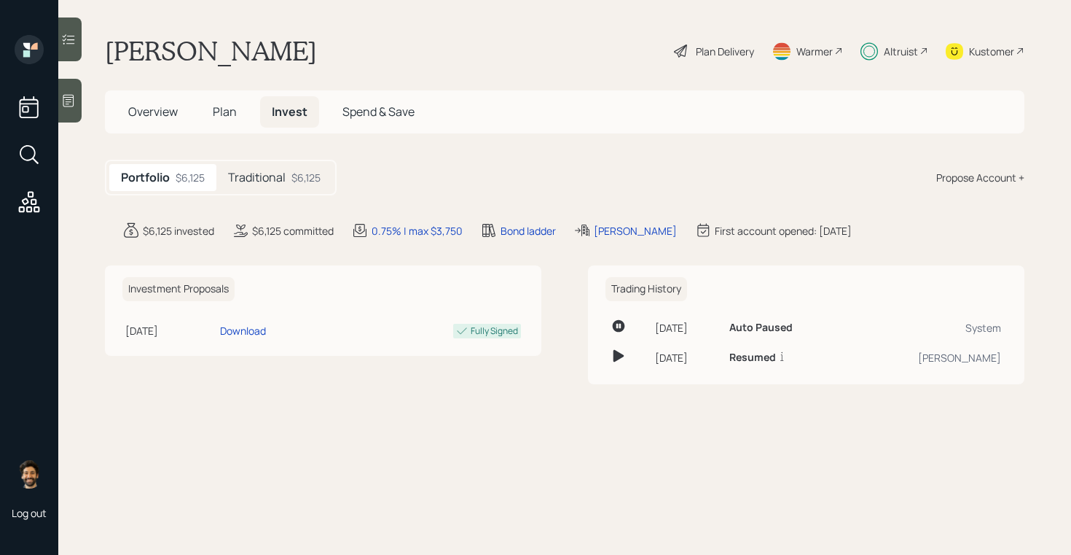
click at [247, 181] on h5 "Traditional" at bounding box center [257, 178] width 58 height 14
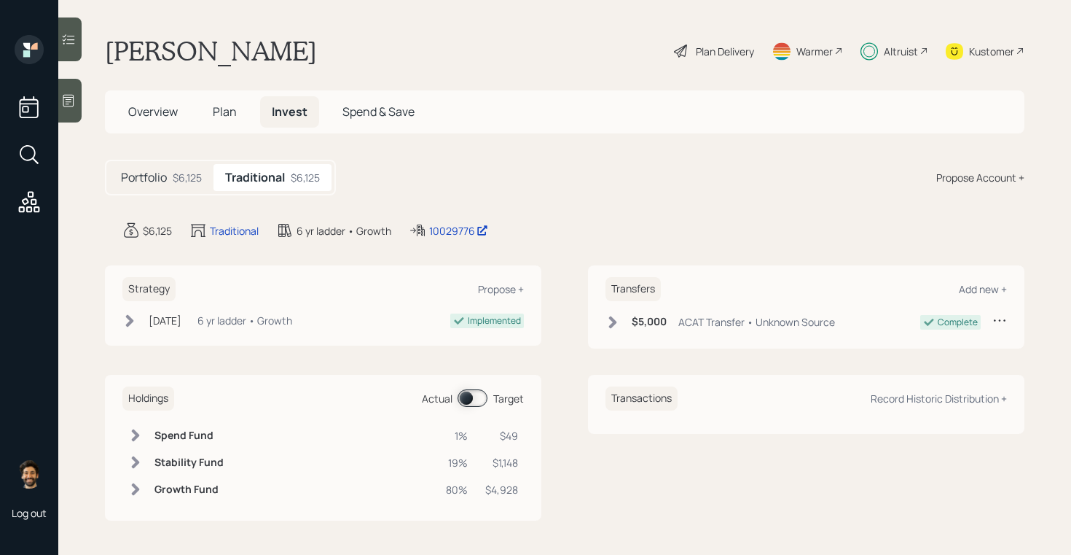
click at [240, 114] on h5 "Plan" at bounding box center [224, 111] width 47 height 31
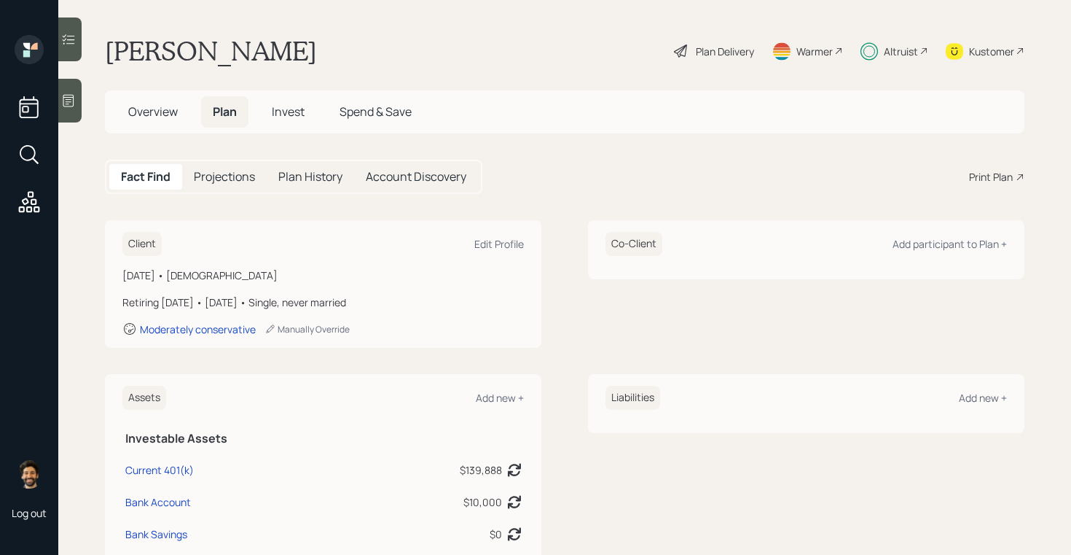
click at [173, 104] on span "Overview" at bounding box center [153, 111] width 50 height 16
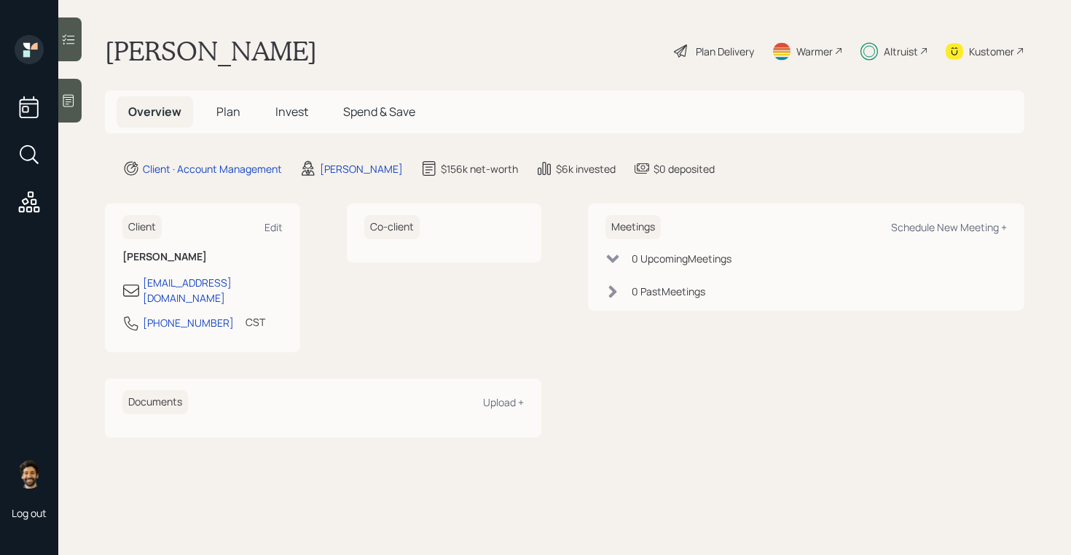
click at [235, 110] on span "Plan" at bounding box center [228, 111] width 24 height 16
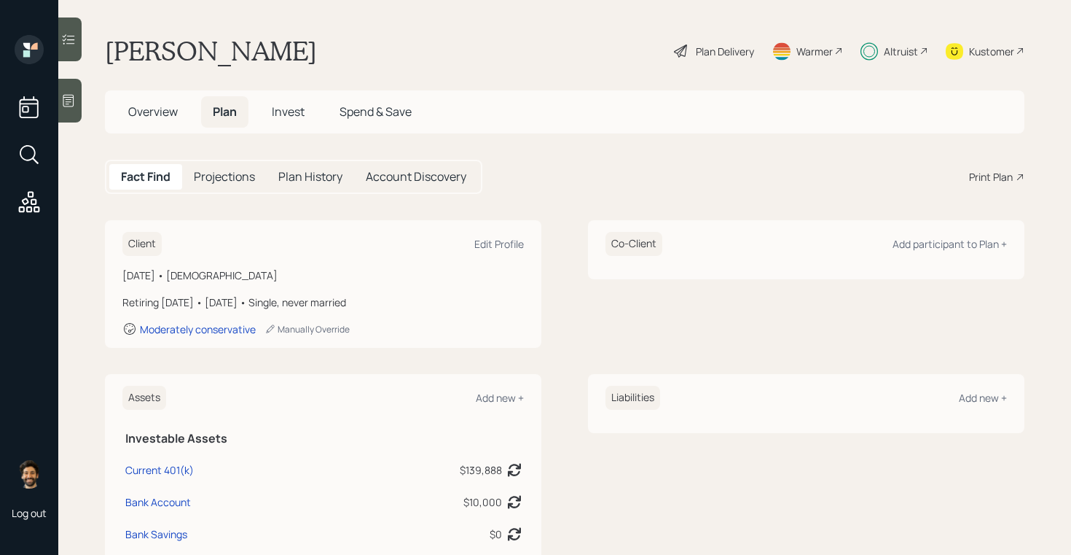
click at [282, 106] on span "Invest" at bounding box center [288, 111] width 33 height 16
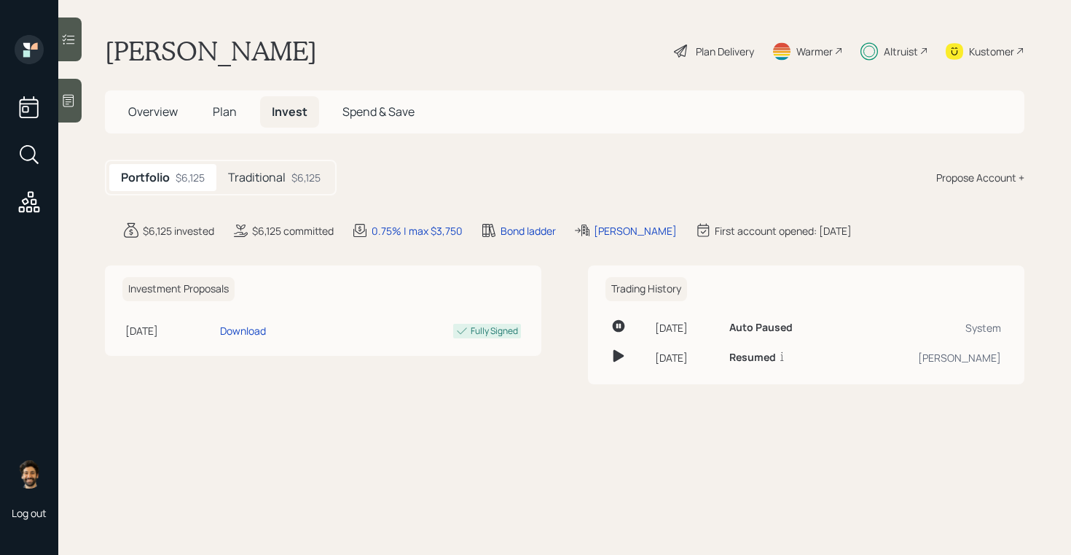
click at [264, 172] on h5 "Traditional" at bounding box center [257, 178] width 58 height 14
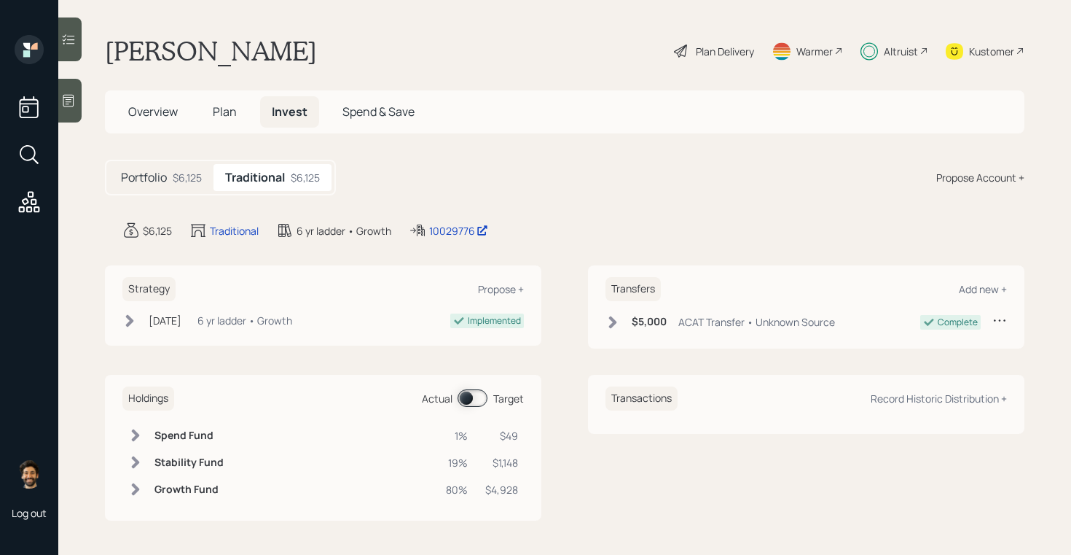
click at [232, 120] on h5 "Plan" at bounding box center [224, 111] width 47 height 31
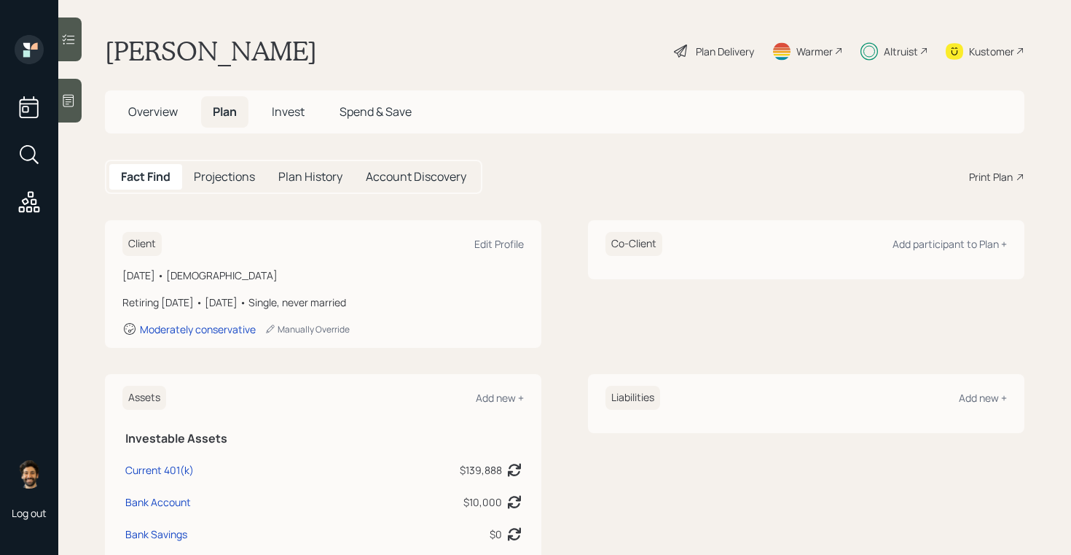
click at [298, 116] on span "Invest" at bounding box center [288, 111] width 33 height 16
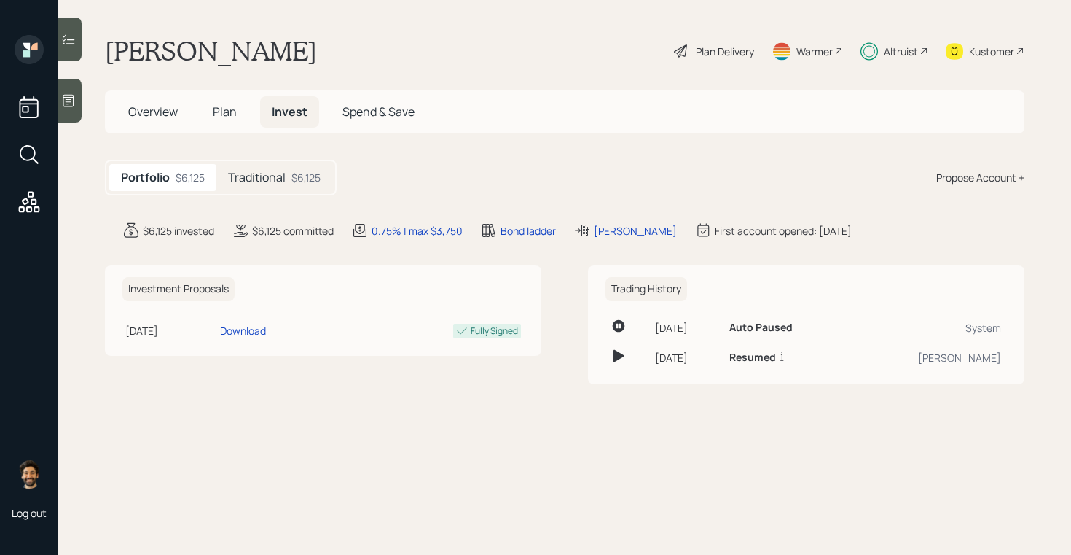
click at [293, 181] on div "$6,125" at bounding box center [305, 177] width 29 height 15
